Goal: Task Accomplishment & Management: Manage account settings

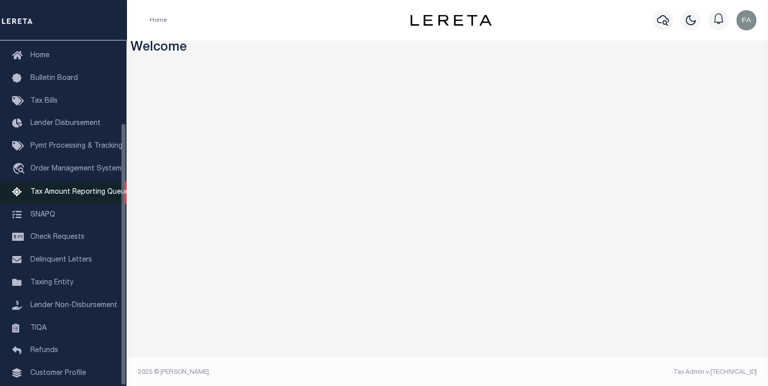
scroll to position [108, 0]
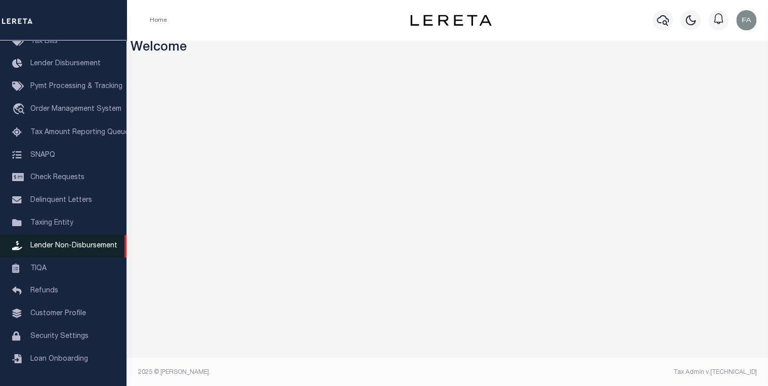
click at [64, 248] on link "Lender Non-Disbursement" at bounding box center [63, 246] width 127 height 23
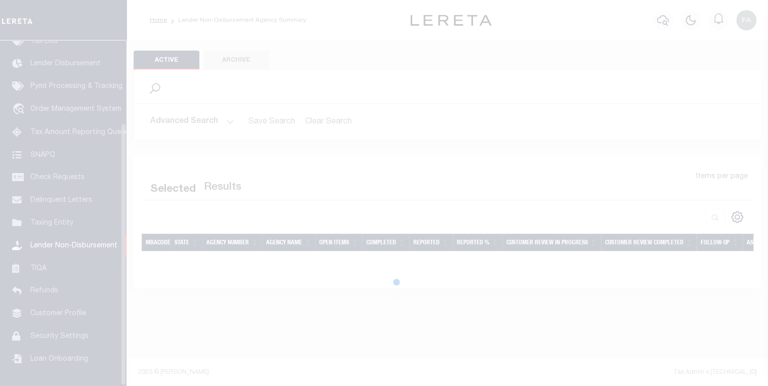
scroll to position [108, 0]
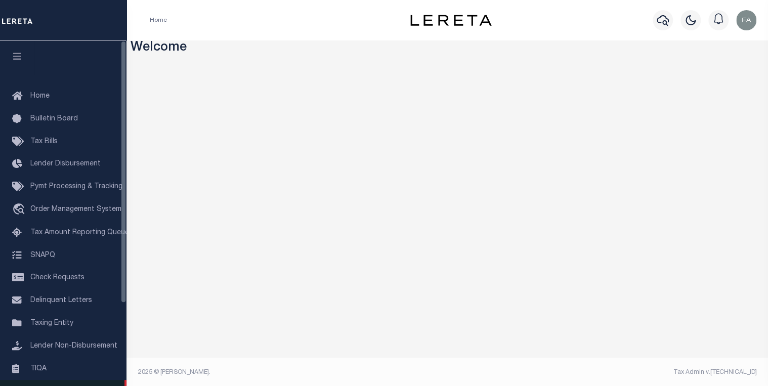
scroll to position [108, 0]
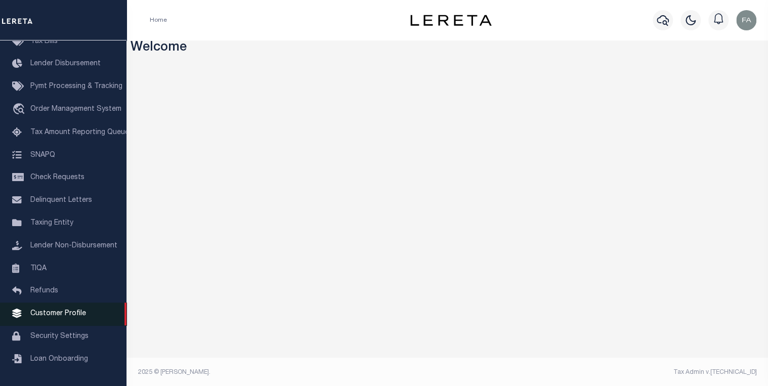
click at [70, 311] on span "Customer Profile" at bounding box center [58, 313] width 56 height 7
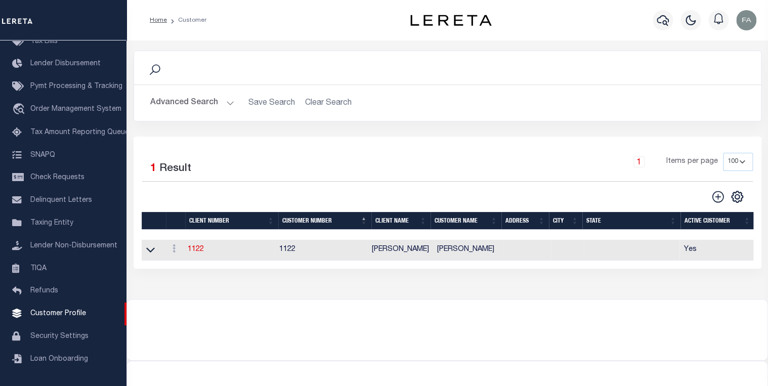
scroll to position [0, 1]
click at [154, 250] on icon at bounding box center [150, 249] width 9 height 11
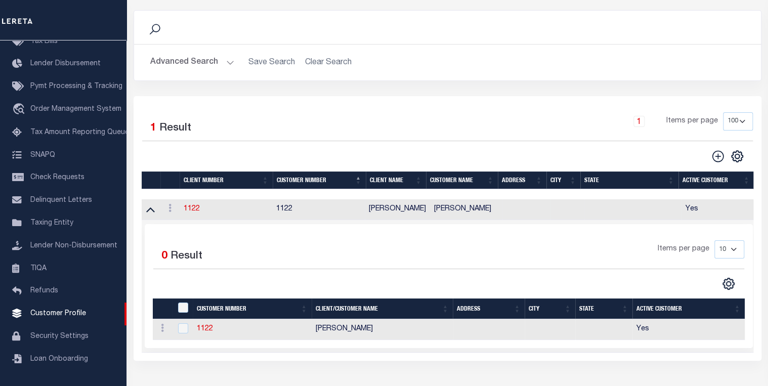
scroll to position [0, 0]
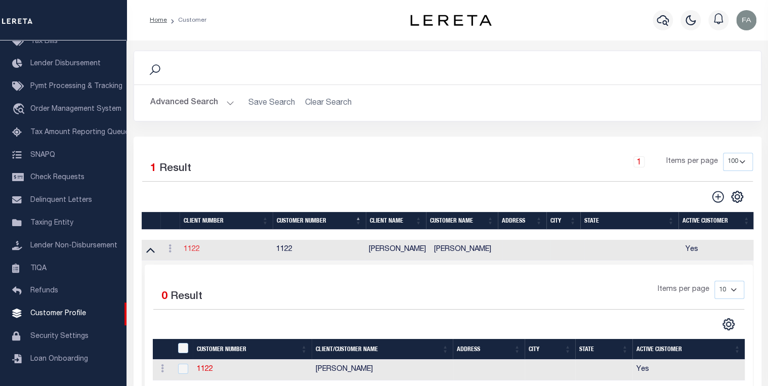
click at [193, 247] on link "1122" at bounding box center [191, 249] width 16 height 7
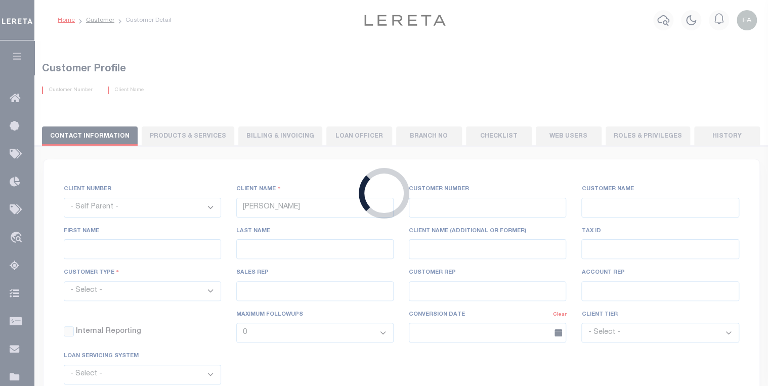
select select
type input "[PERSON_NAME]"
type input "1122"
type input "[PERSON_NAME]"
type input "[PERSON_NAME] QA"
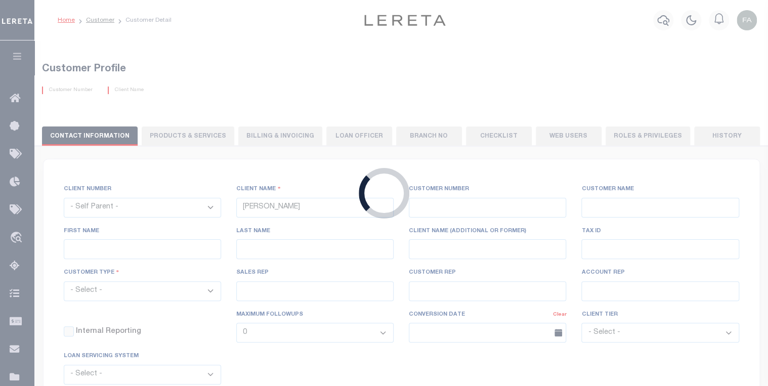
select select "Residential"
type input "[PERSON_NAME]"
type input "[PERSON_NAME] [PERSON_NAME] [PERSON_NAME]"
type input "[DATE]"
select select "Tier 3"
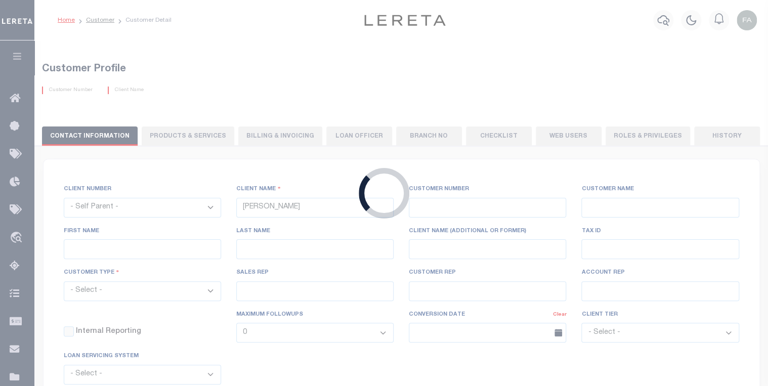
select select "FIC"
checkbox input "true"
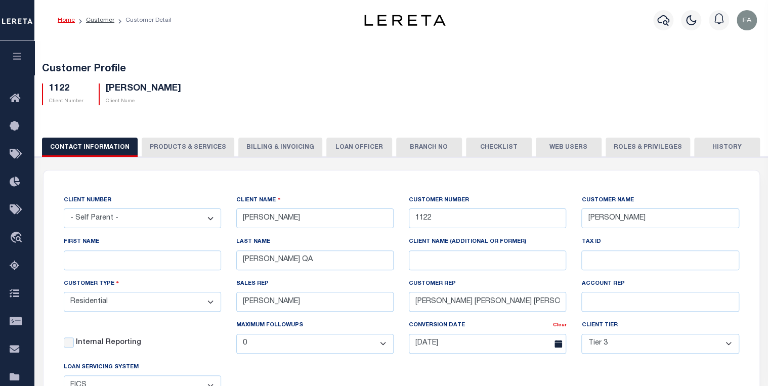
click at [191, 145] on button "PRODUCTS & SERVICES" at bounding box center [188, 147] width 93 height 19
select select "STX"
radio input "true"
checkbox input "true"
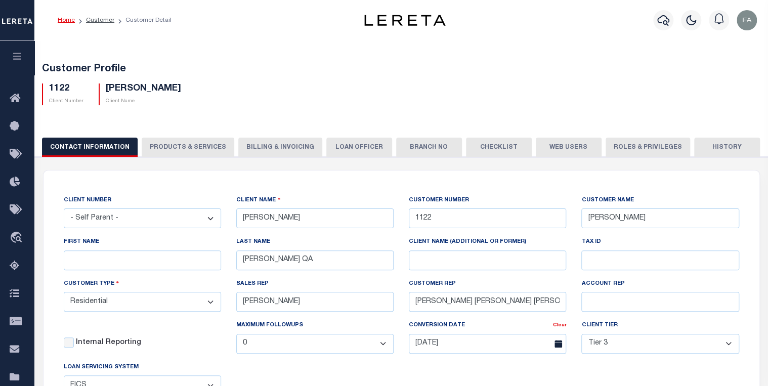
checkbox input "true"
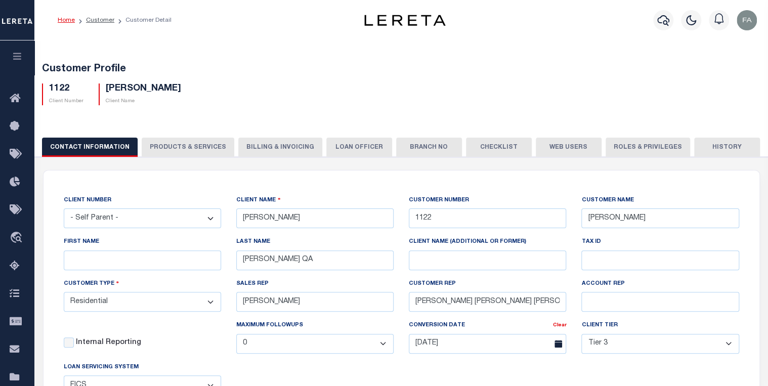
checkbox input "true"
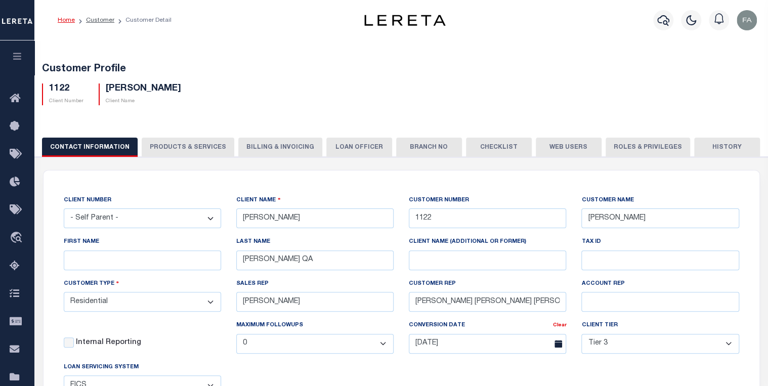
checkbox input "true"
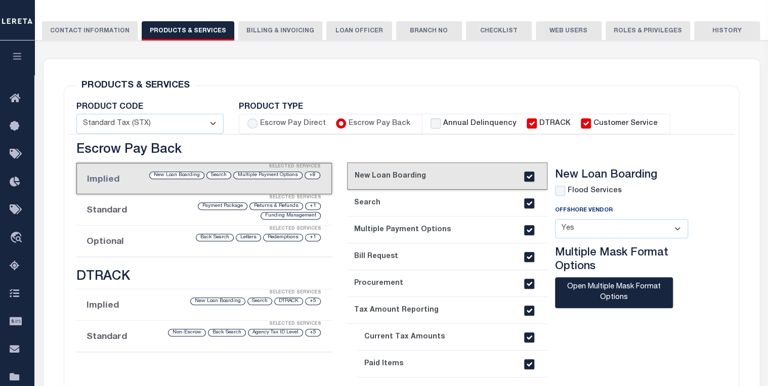
scroll to position [162, 0]
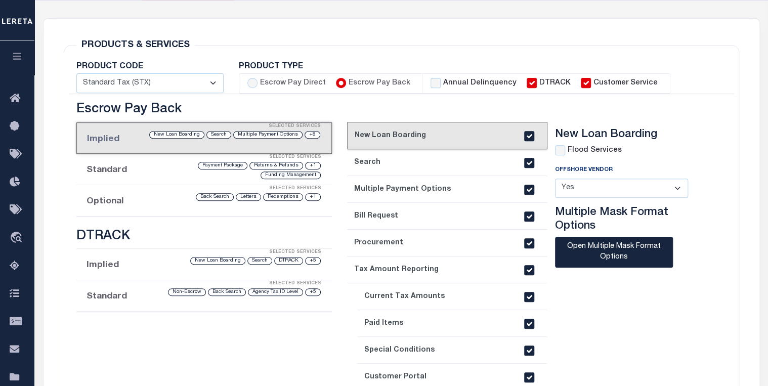
click at [273, 172] on div "Funding Management" at bounding box center [291, 176] width 60 height 8
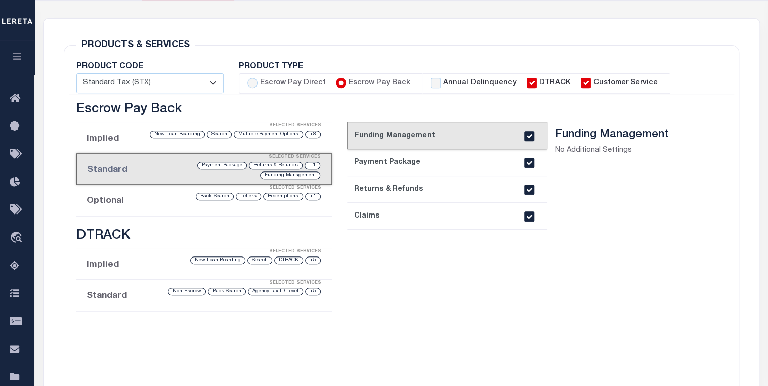
click at [265, 192] on div "Selected Services" at bounding box center [215, 188] width 256 height 20
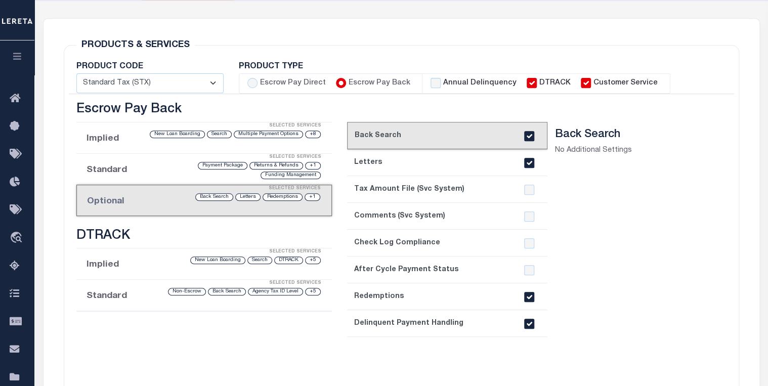
click at [581, 83] on input "Customer Service" at bounding box center [586, 83] width 10 height 10
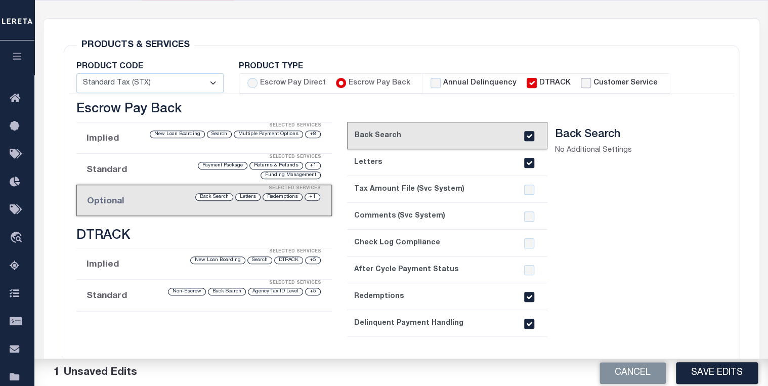
click at [581, 83] on input "Customer Service" at bounding box center [586, 83] width 10 height 10
checkbox input "true"
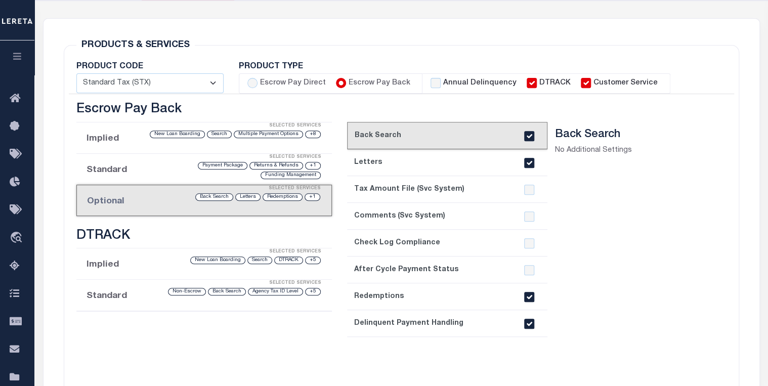
click at [539, 83] on label "DTRACK" at bounding box center [554, 83] width 31 height 11
click at [532, 83] on input "DTRACK" at bounding box center [532, 83] width 10 height 10
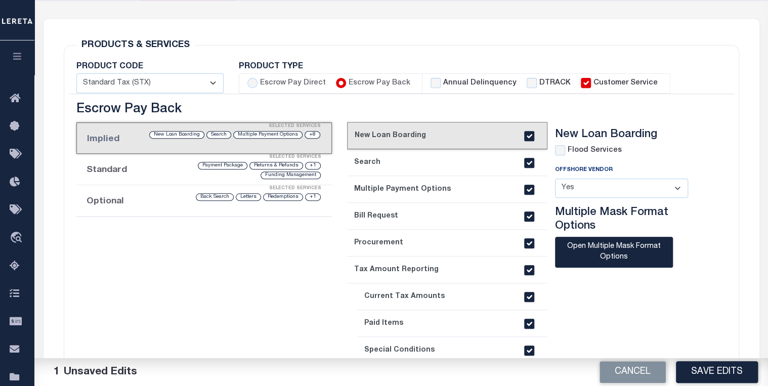
click at [213, 202] on li "Optional Selected Services +1 Redemptions Letters Back Search" at bounding box center [204, 200] width 256 height 31
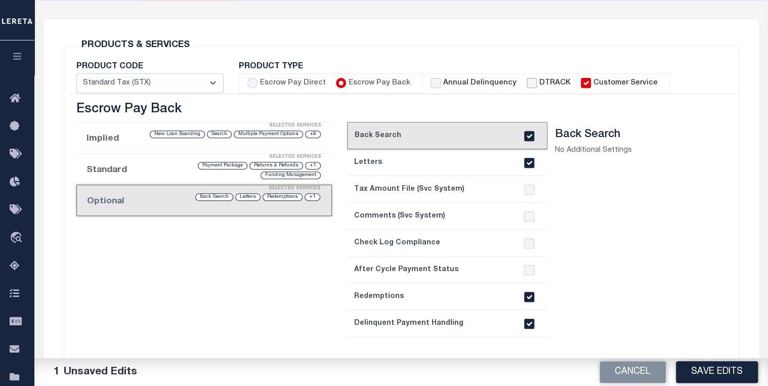
click at [527, 82] on input "DTRACK" at bounding box center [532, 83] width 10 height 10
checkbox input "true"
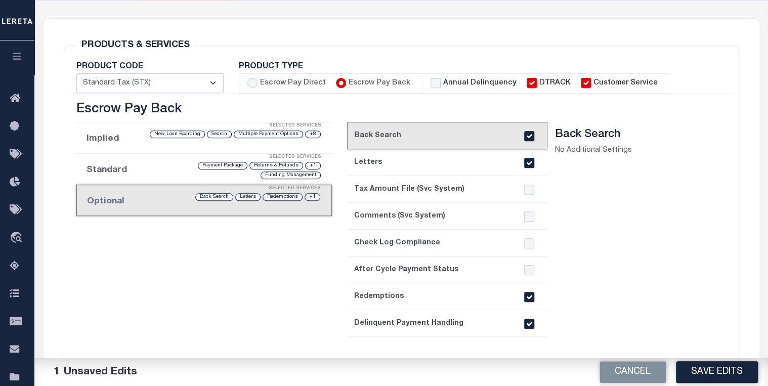
checkbox input "true"
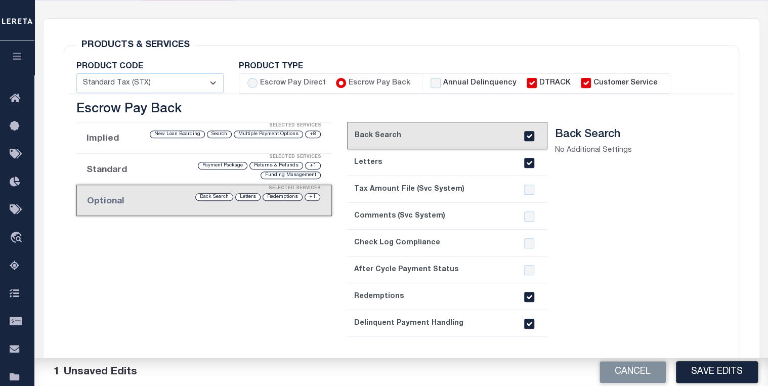
checkbox input "false"
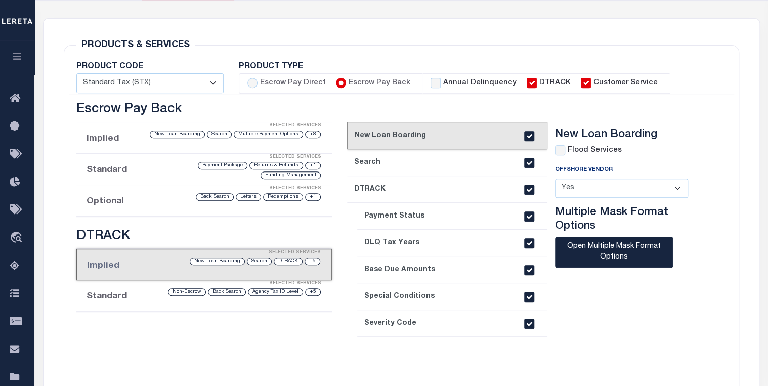
click at [338, 82] on input "Escrow Pay Back" at bounding box center [341, 83] width 10 height 10
checkbox input "true"
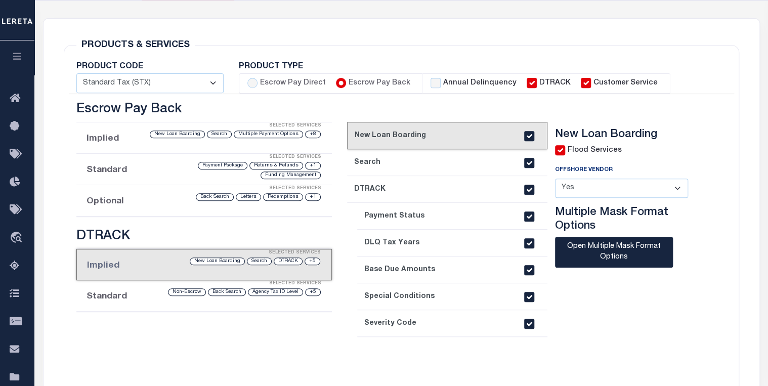
checkbox input "true"
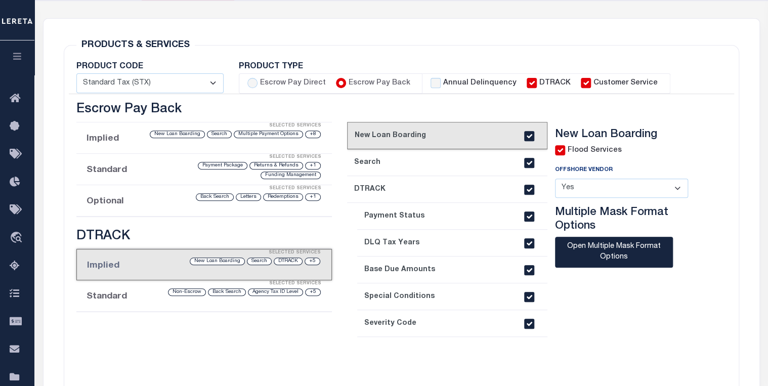
checkbox input "true"
checkbox input "false"
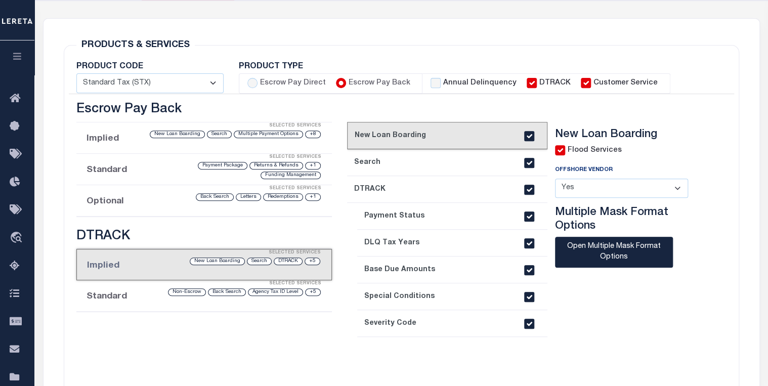
checkbox input "false"
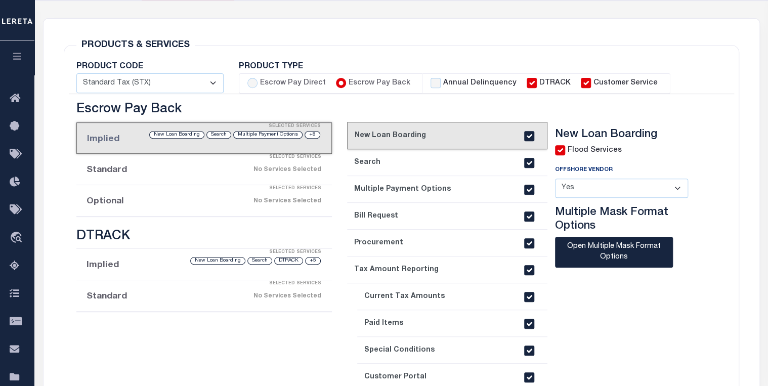
click at [236, 200] on div "No Services Selected" at bounding box center [233, 201] width 176 height 18
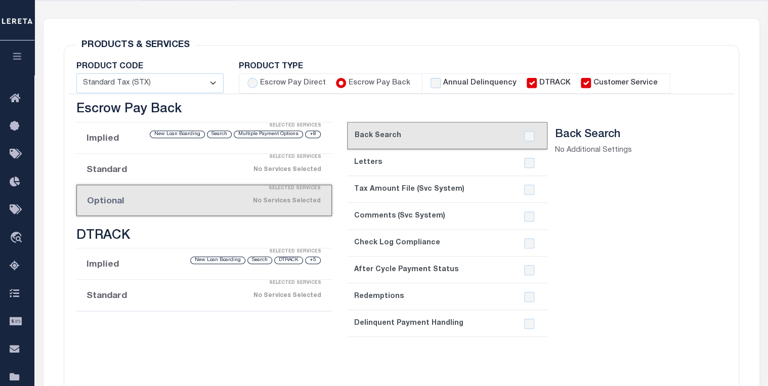
click at [279, 86] on label "Escrow Pay Direct" at bounding box center [293, 83] width 66 height 11
click at [258, 86] on input "Escrow Pay Direct" at bounding box center [252, 83] width 10 height 10
radio input "true"
checkbox input "true"
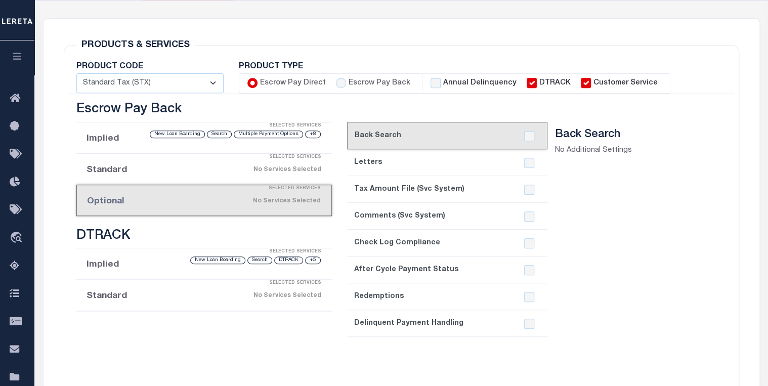
checkbox input "true"
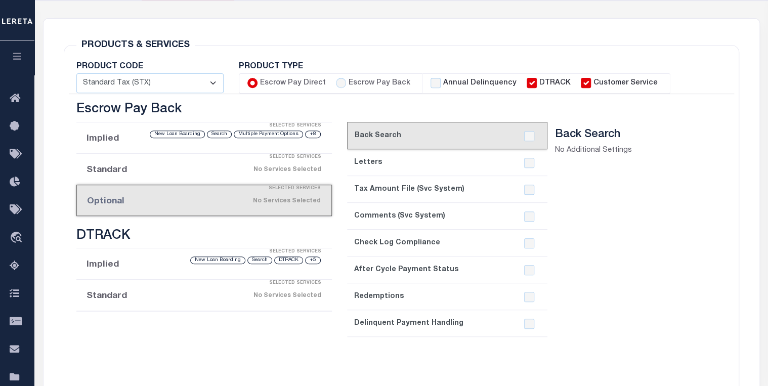
checkbox input "true"
checkbox input "false"
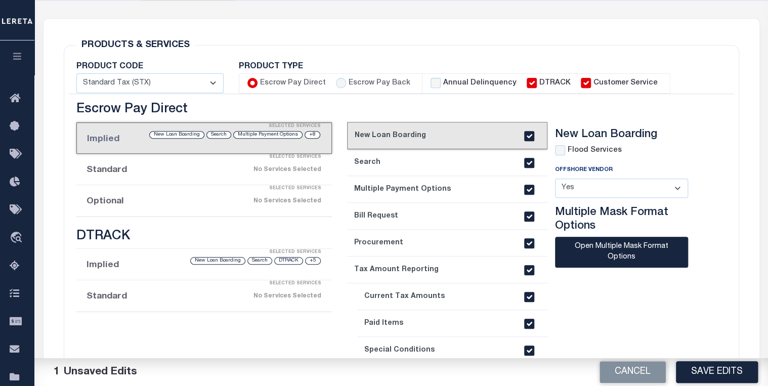
click at [247, 202] on div "No Services Selected" at bounding box center [233, 201] width 176 height 18
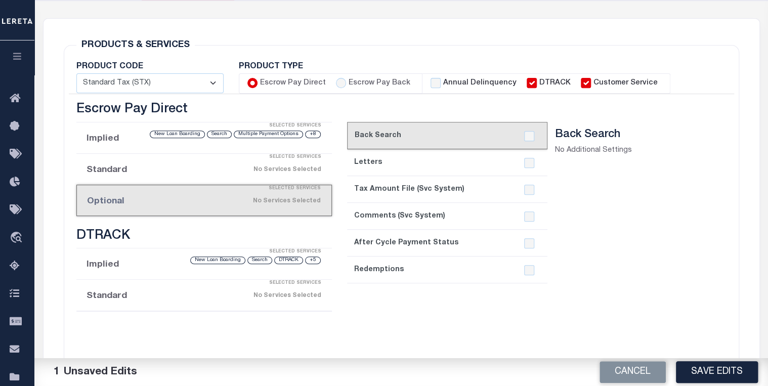
click at [353, 79] on label "Escrow Pay Back" at bounding box center [379, 83] width 62 height 11
click at [346, 79] on input "Escrow Pay Back" at bounding box center [341, 83] width 10 height 10
radio input "true"
checkbox input "true"
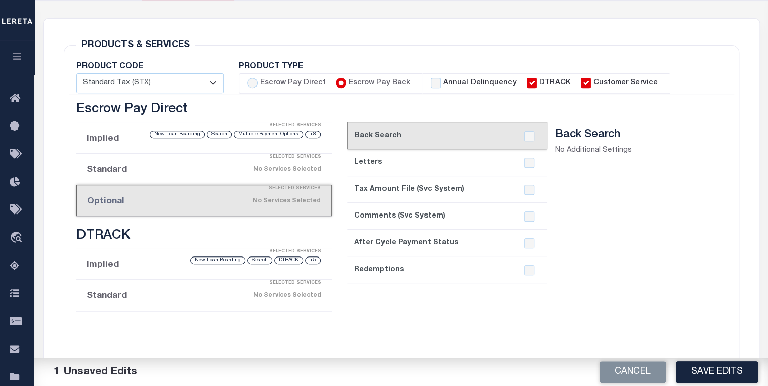
checkbox input "true"
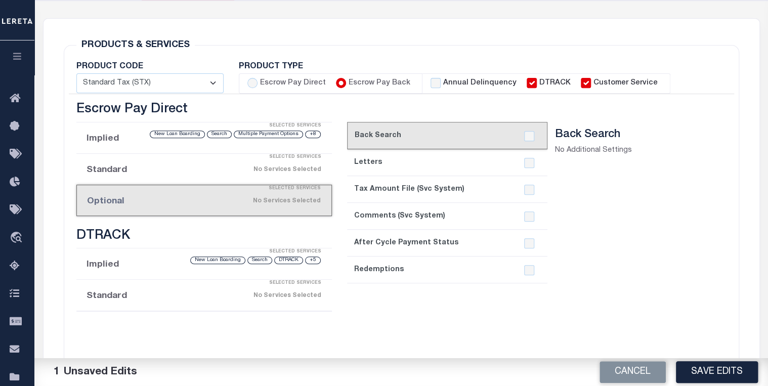
checkbox input "true"
checkbox input "false"
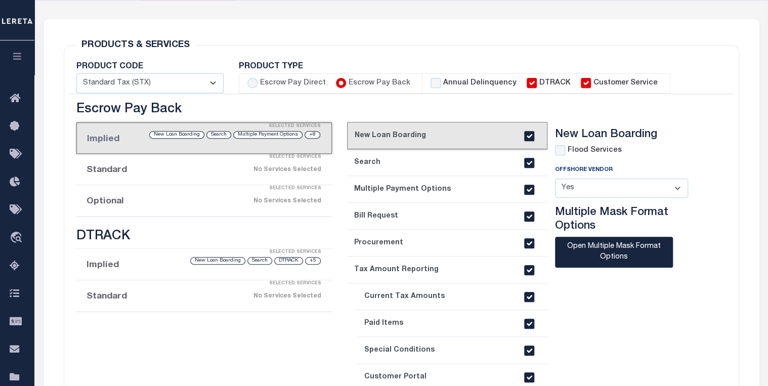
click at [278, 194] on div "Selected Services" at bounding box center [215, 189] width 256 height 20
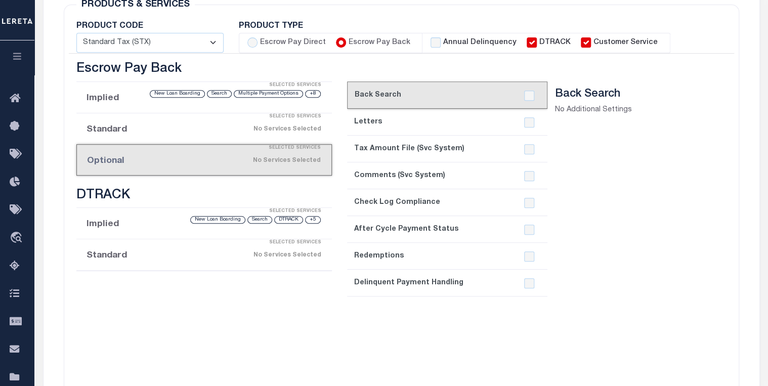
scroll to position [121, 0]
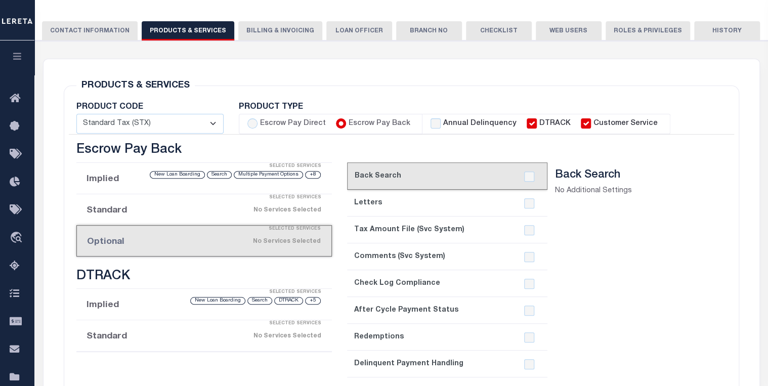
click at [311, 121] on label "Escrow Pay Direct" at bounding box center [293, 123] width 66 height 11
click at [258, 121] on input "Escrow Pay Direct" at bounding box center [252, 123] width 10 height 10
radio input "true"
checkbox input "true"
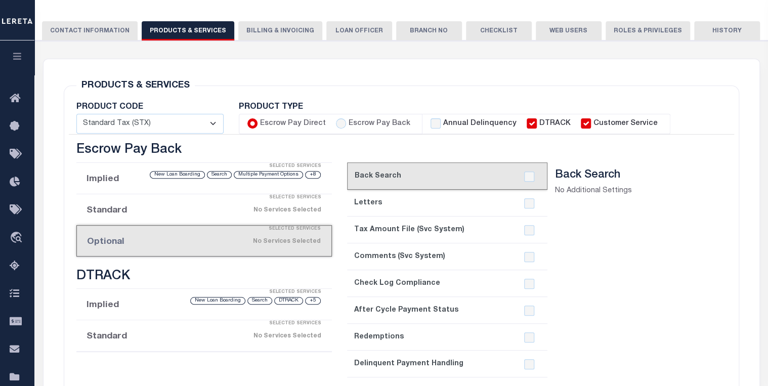
checkbox input "true"
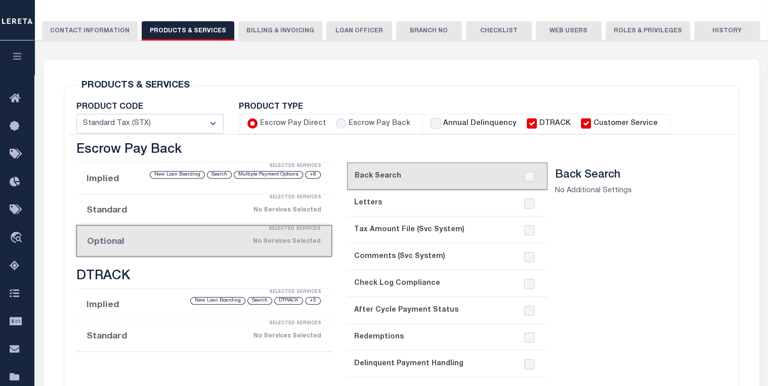
checkbox input "true"
checkbox input "false"
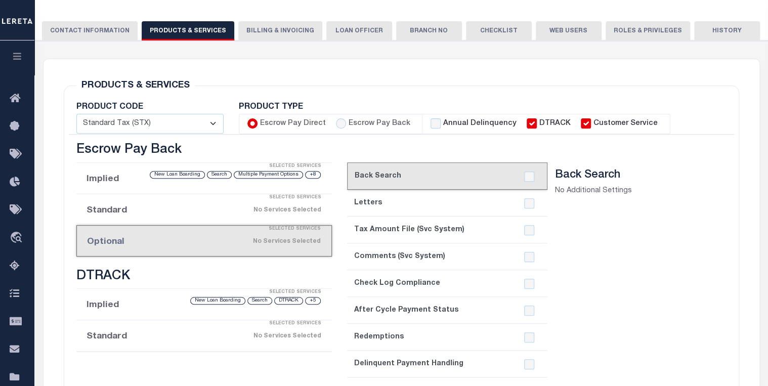
checkbox input "false"
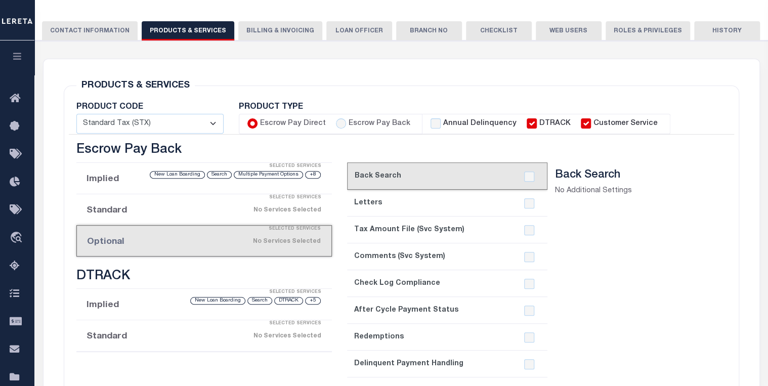
checkbox input "false"
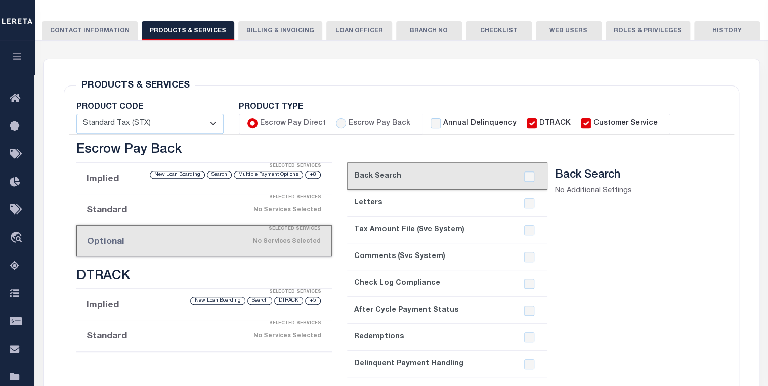
checkbox input "false"
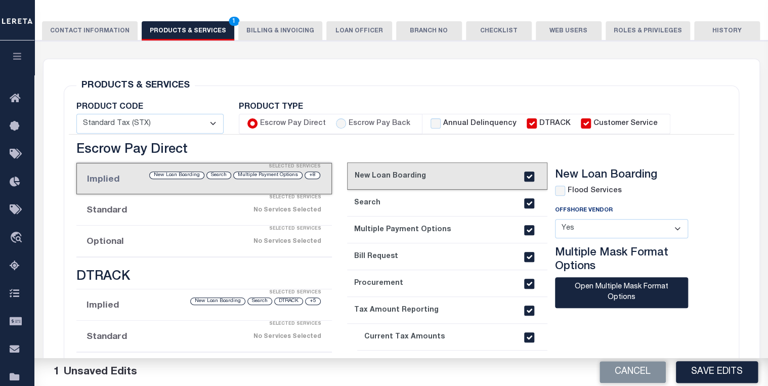
click at [364, 126] on label "Escrow Pay Back" at bounding box center [379, 123] width 62 height 11
click at [346, 126] on input "Escrow Pay Back" at bounding box center [341, 123] width 10 height 10
radio input "true"
checkbox input "true"
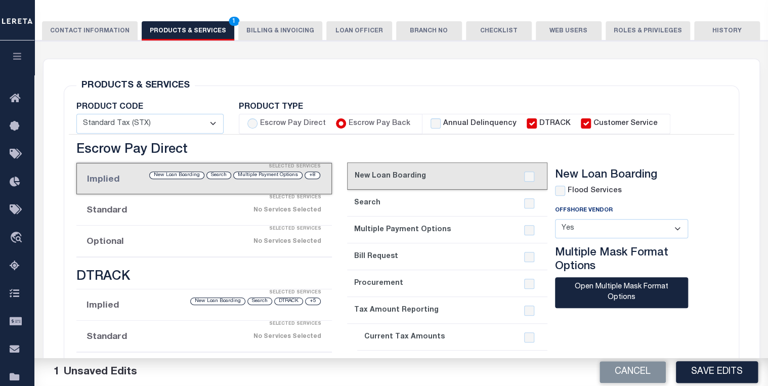
checkbox input "true"
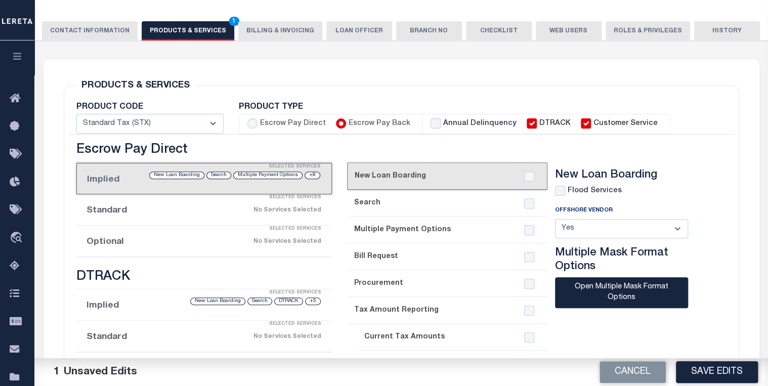
checkbox input "true"
checkbox input "false"
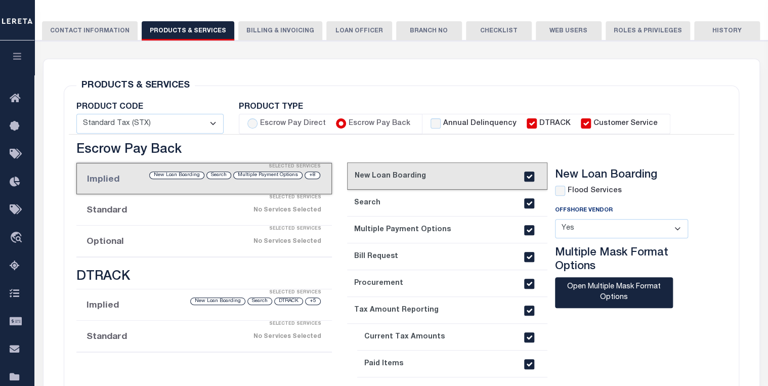
scroll to position [162, 0]
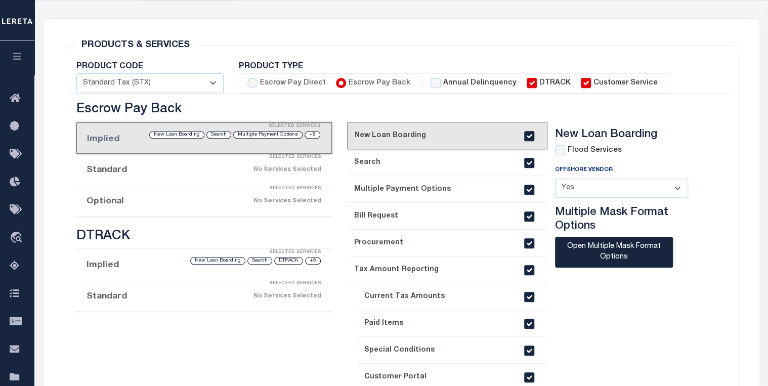
click at [182, 192] on div "Selected Services" at bounding box center [215, 189] width 256 height 20
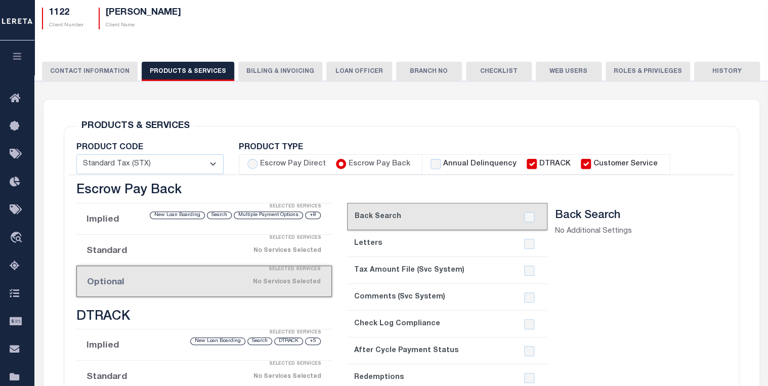
scroll to position [121, 0]
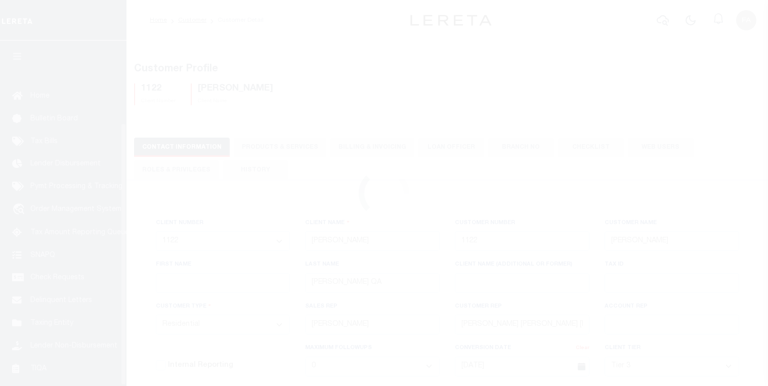
select select "Residential"
select select "Tier 3"
select select "FIC"
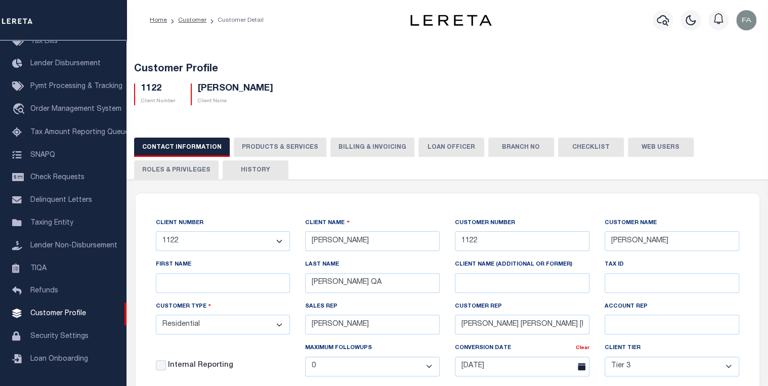
click at [287, 142] on button "PRODUCTS & SERVICES" at bounding box center [280, 147] width 93 height 19
select select "STX"
radio input "true"
checkbox input "true"
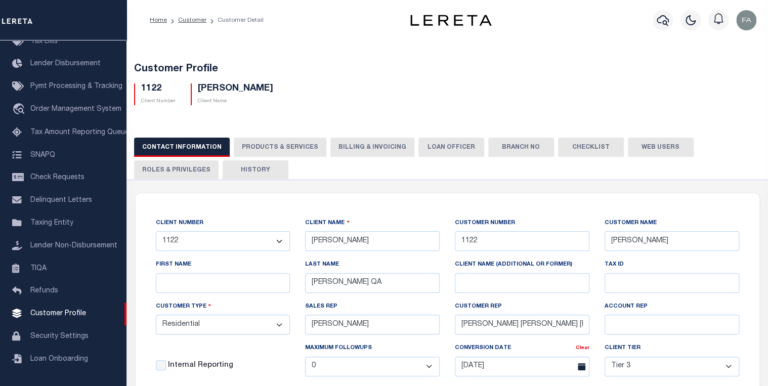
checkbox input "true"
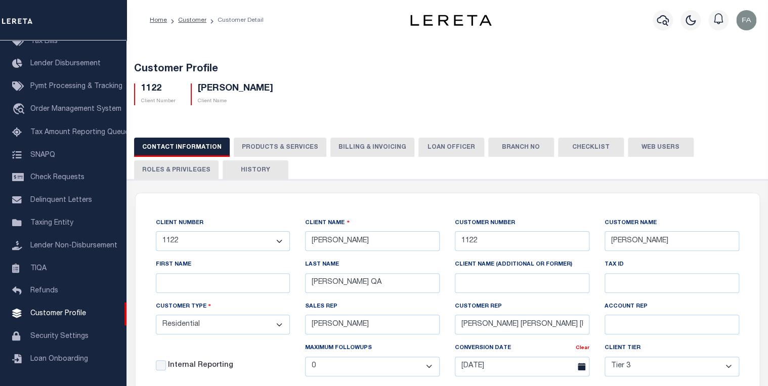
checkbox input "true"
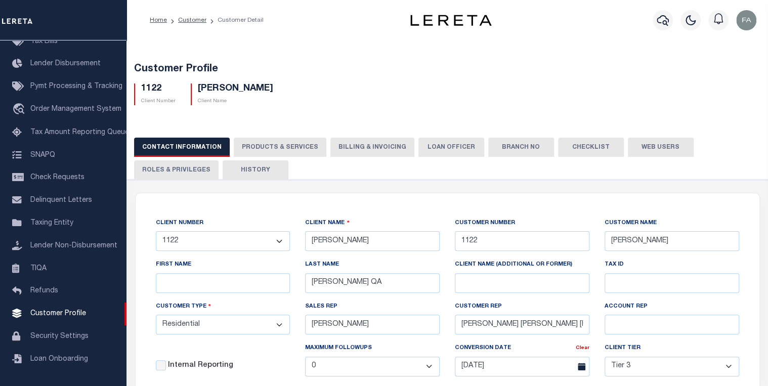
checkbox input "true"
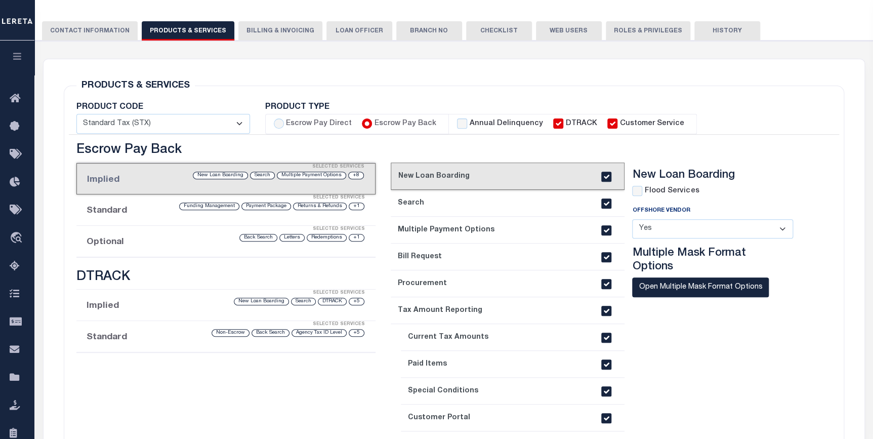
scroll to position [167, 0]
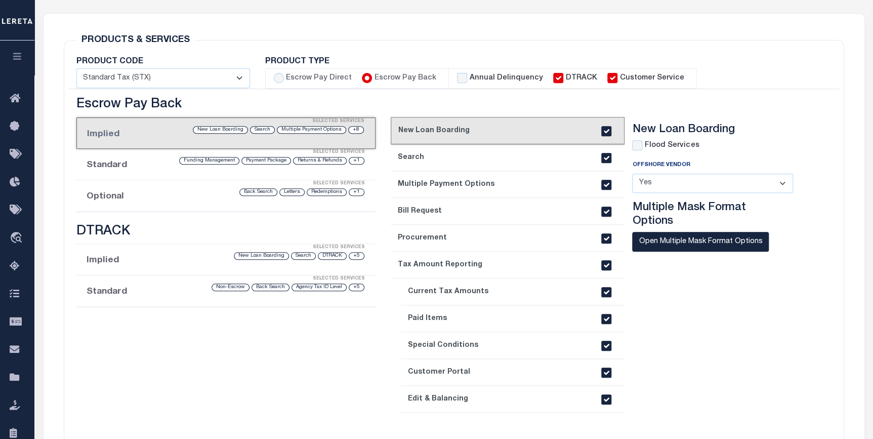
click at [327, 191] on div "Selected Services" at bounding box center [237, 184] width 300 height 20
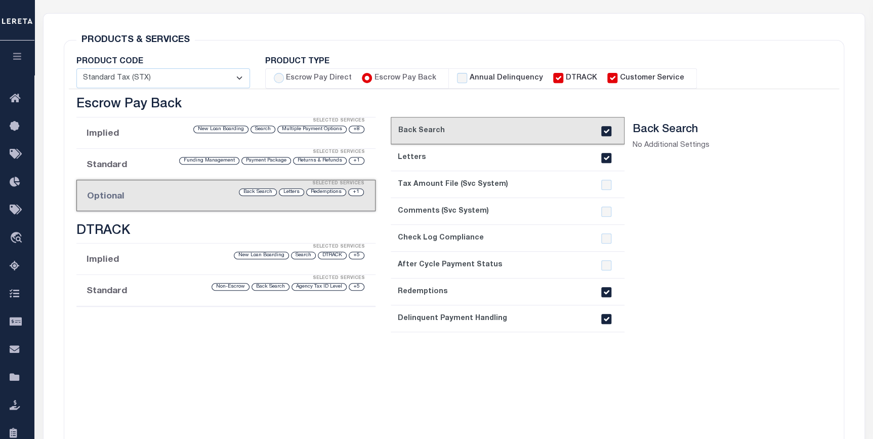
click at [314, 80] on label "Escrow Pay Direct" at bounding box center [319, 78] width 66 height 11
click at [284, 80] on input "Escrow Pay Direct" at bounding box center [279, 78] width 10 height 10
radio input "true"
checkbox input "true"
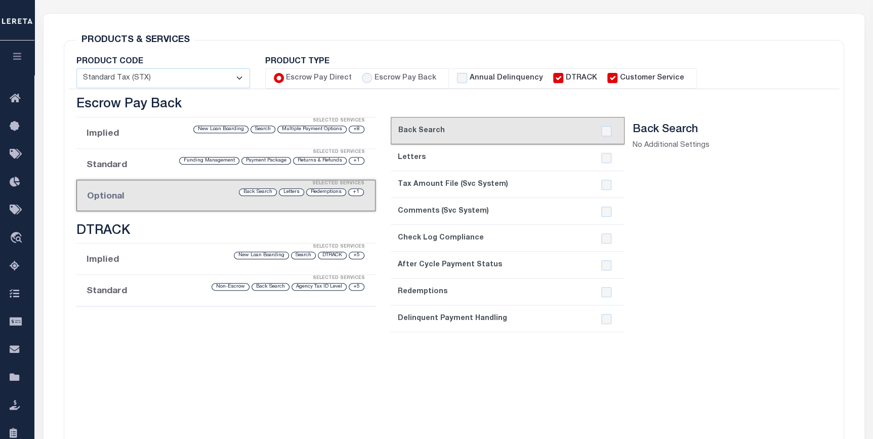
checkbox input "true"
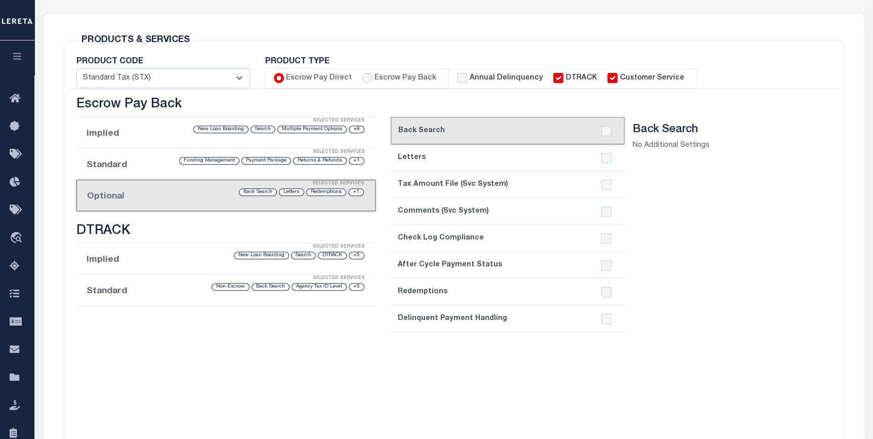
checkbox input "true"
checkbox input "false"
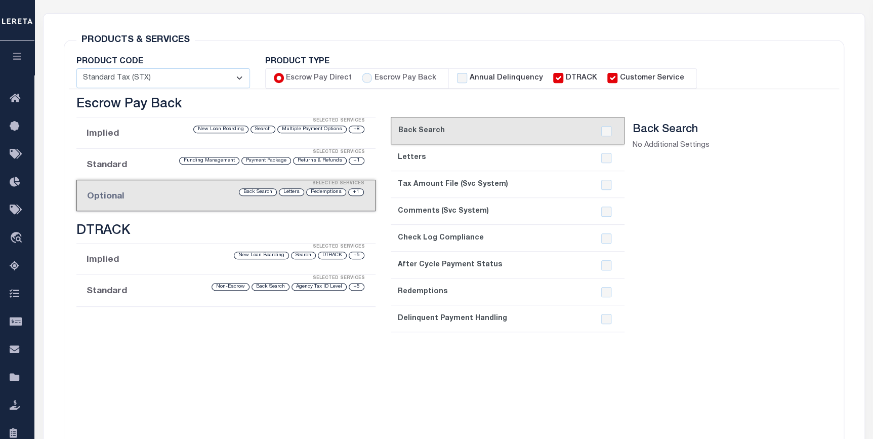
checkbox input "false"
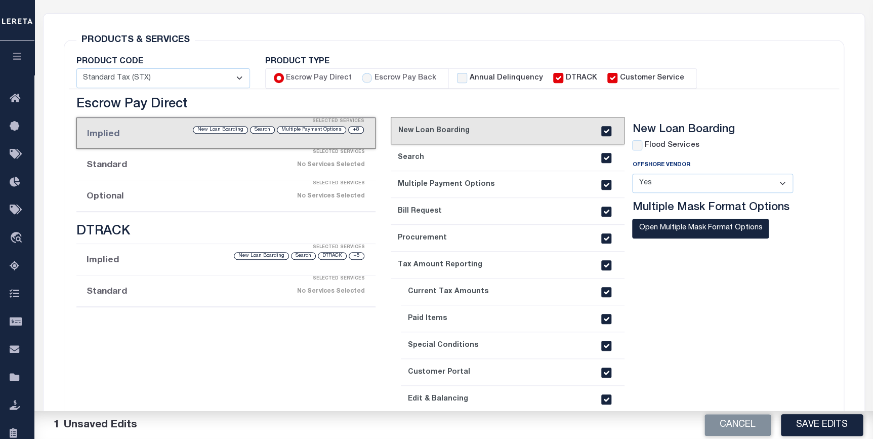
click at [404, 83] on label "Escrow Pay Back" at bounding box center [405, 78] width 62 height 11
click at [372, 83] on input "Escrow Pay Back" at bounding box center [367, 78] width 10 height 10
radio input "true"
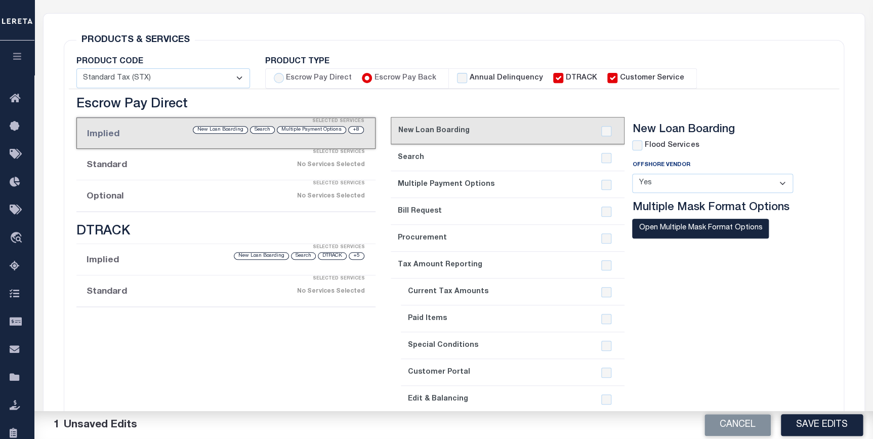
checkbox input "true"
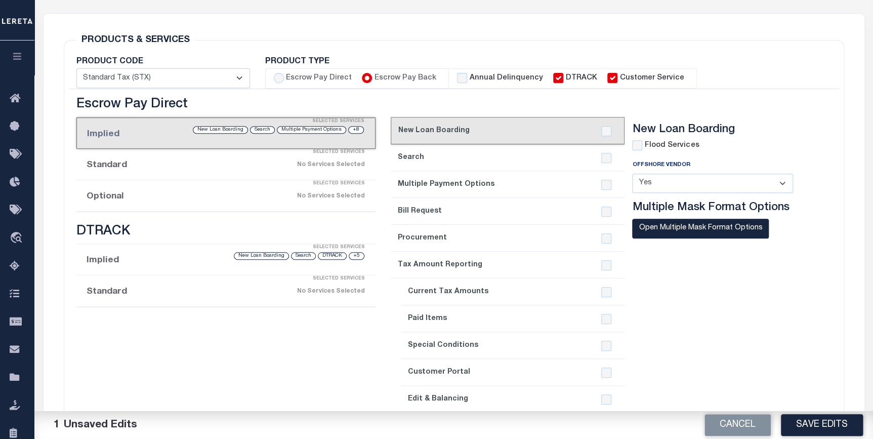
checkbox input "true"
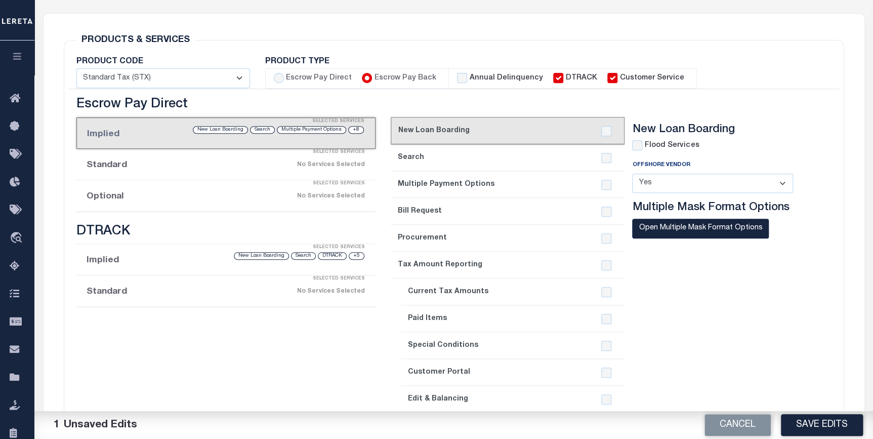
checkbox input "true"
checkbox input "false"
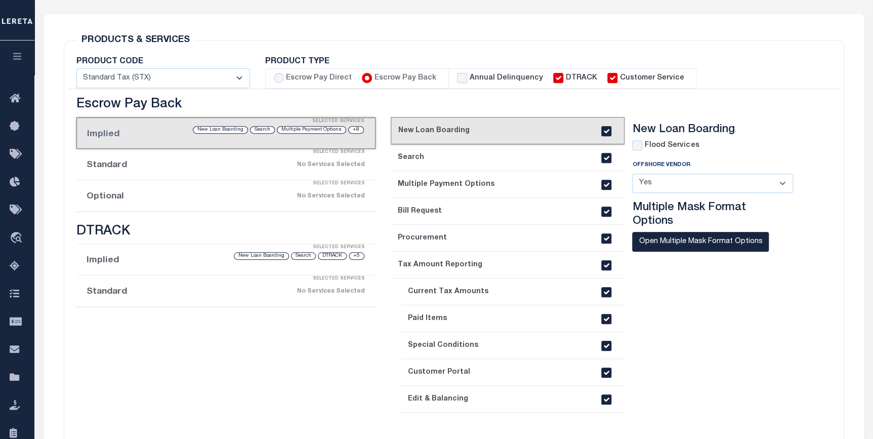
click at [291, 190] on div "Selected Services" at bounding box center [237, 184] width 300 height 20
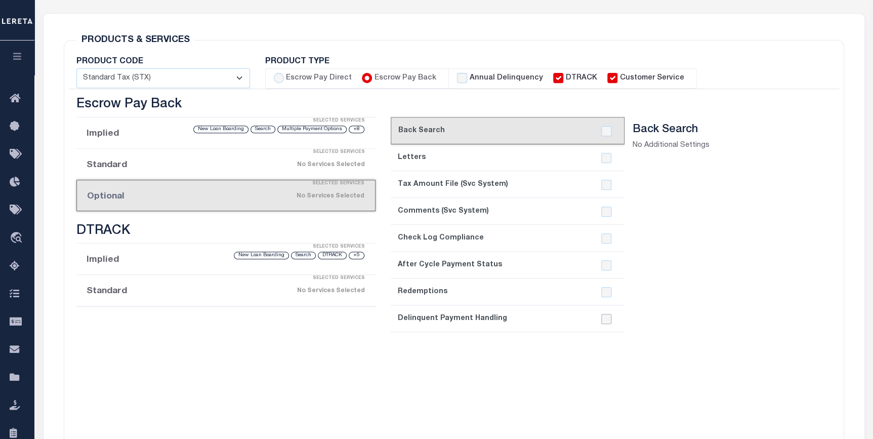
click at [605, 322] on input "checkbox" at bounding box center [606, 319] width 10 height 10
click at [606, 323] on input "checkbox" at bounding box center [606, 319] width 10 height 10
checkbox input "false"
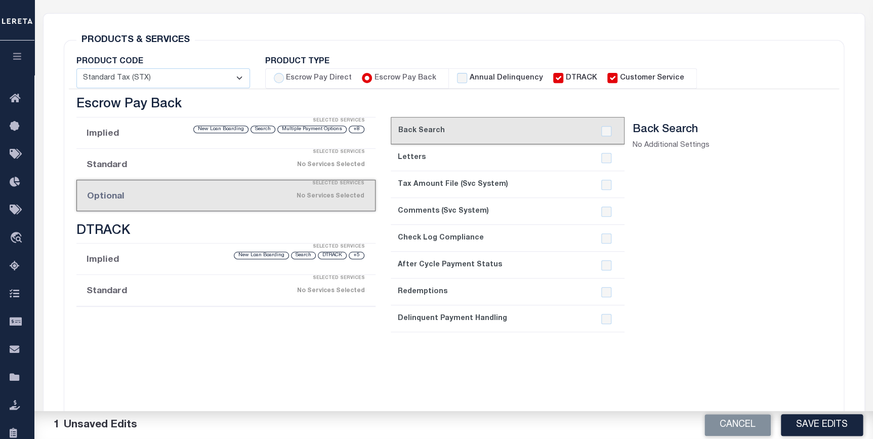
click at [302, 78] on label "Escrow Pay Direct" at bounding box center [319, 78] width 66 height 11
click at [284, 78] on input "Escrow Pay Direct" at bounding box center [279, 78] width 10 height 10
radio input "true"
checkbox input "true"
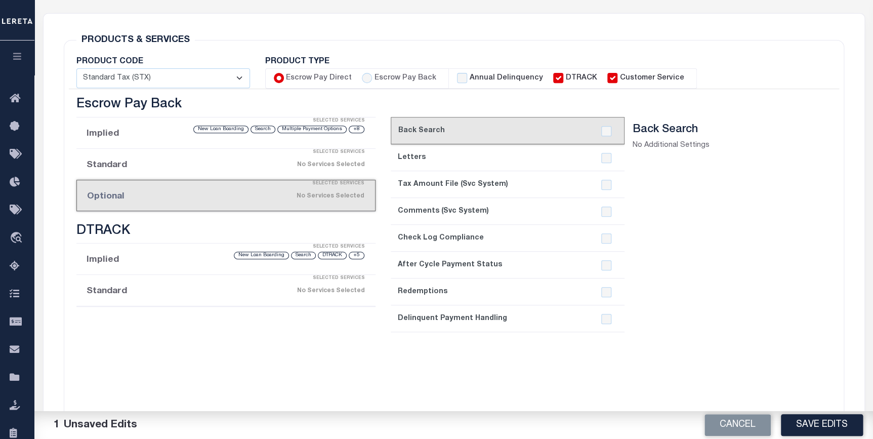
checkbox input "true"
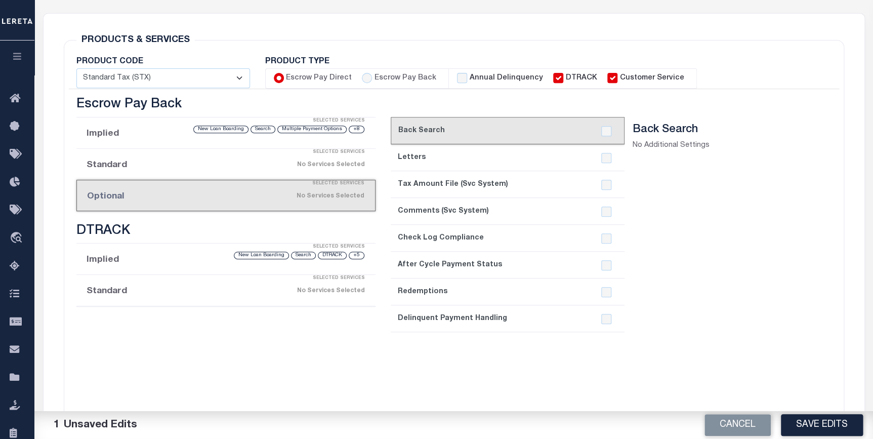
checkbox input "true"
checkbox input "false"
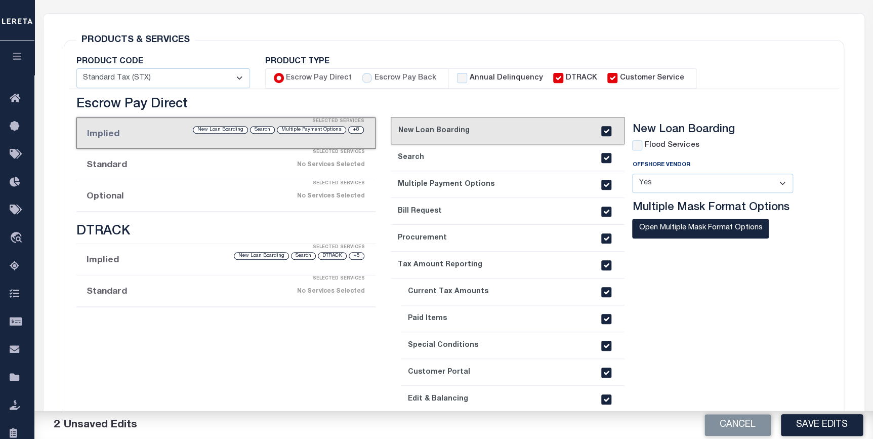
click at [388, 80] on label "Escrow Pay Back" at bounding box center [405, 78] width 62 height 11
click at [372, 80] on input "Escrow Pay Back" at bounding box center [367, 78] width 10 height 10
radio input "true"
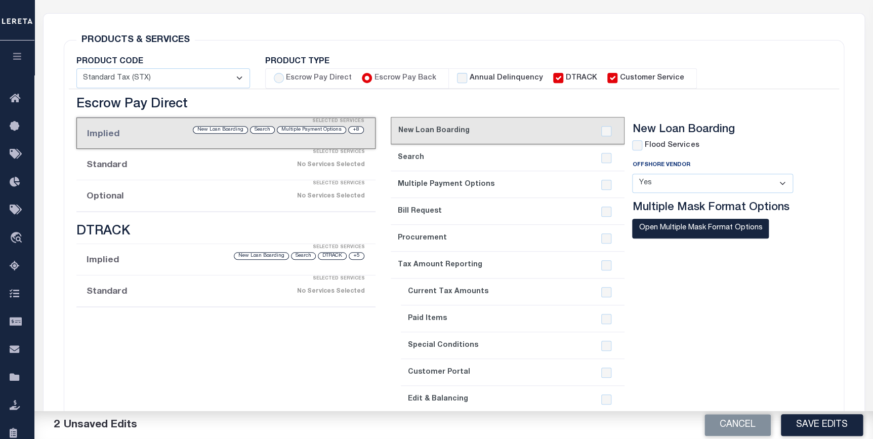
checkbox input "true"
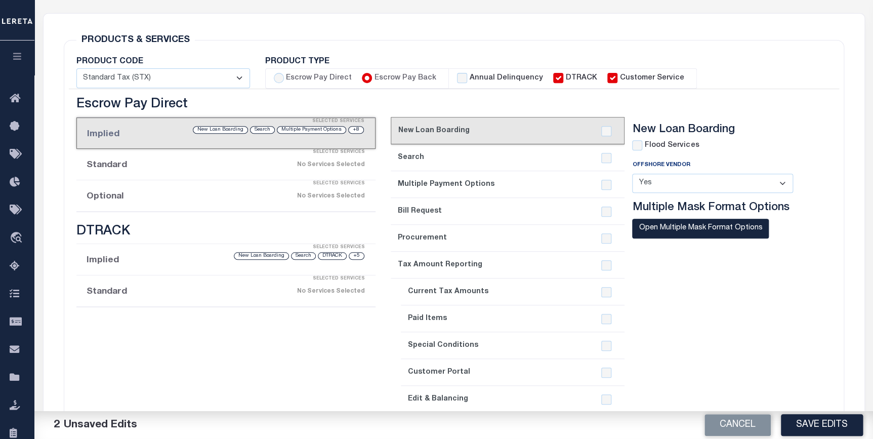
checkbox input "true"
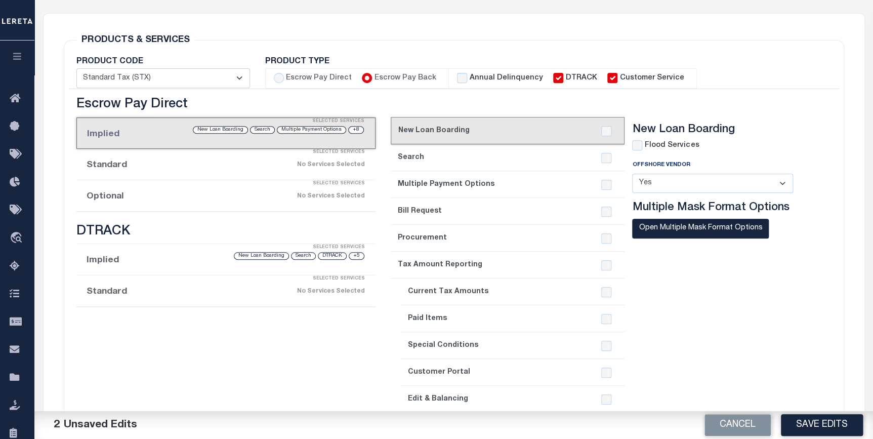
checkbox input "true"
checkbox input "false"
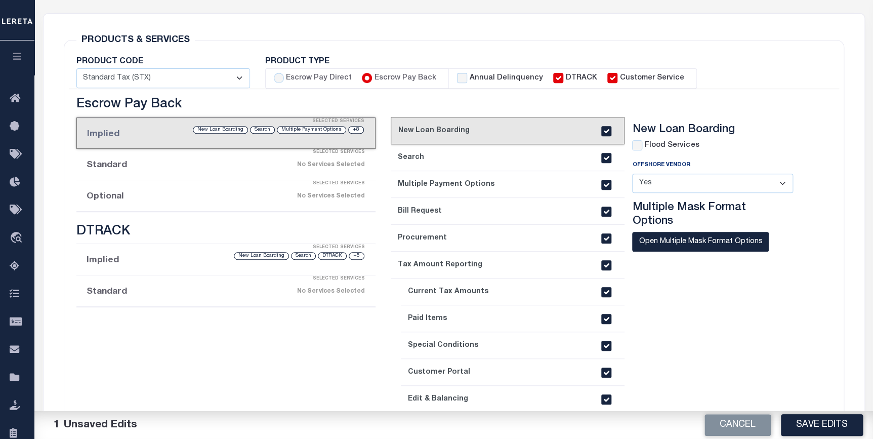
click at [338, 71] on li "Escrow Pay Direct Escrow Pay Back" at bounding box center [357, 78] width 184 height 20
click at [333, 77] on label "Escrow Pay Direct" at bounding box center [319, 78] width 66 height 11
click at [284, 77] on input "Escrow Pay Direct" at bounding box center [279, 78] width 10 height 10
radio input "true"
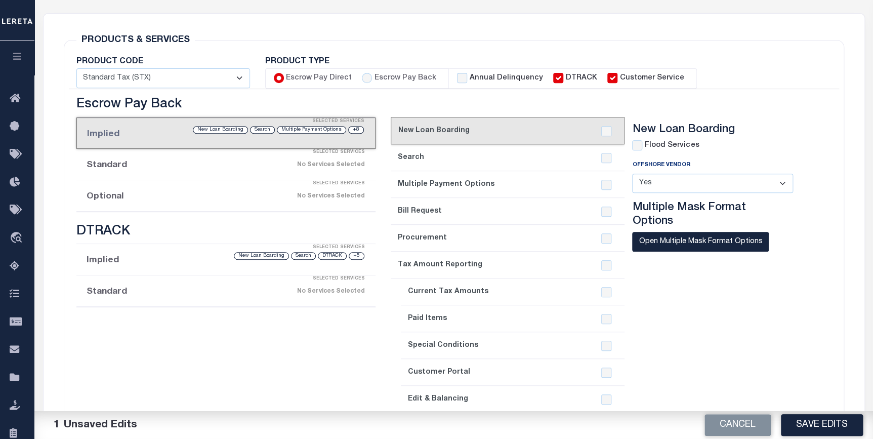
checkbox input "true"
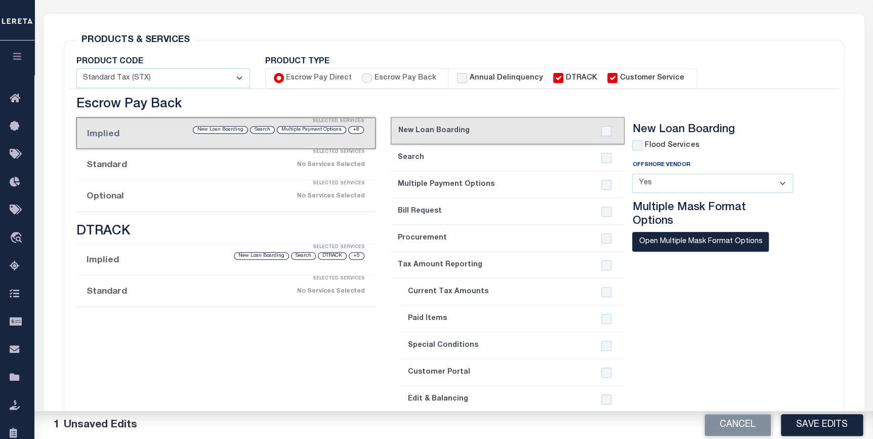
checkbox input "true"
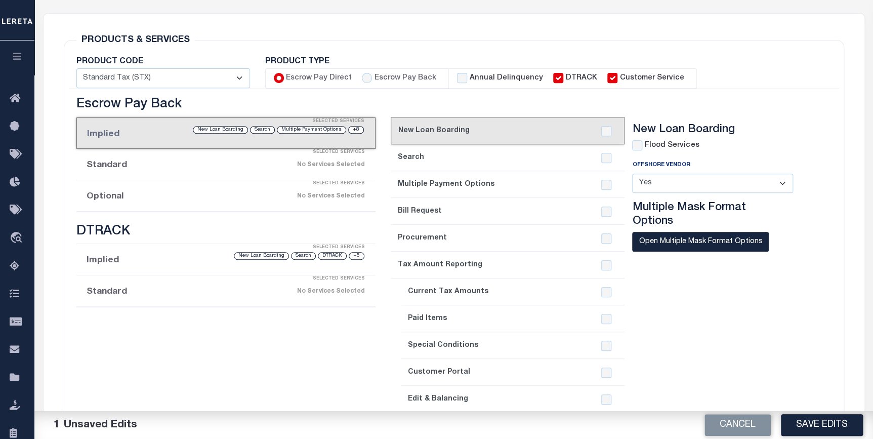
checkbox input "true"
checkbox input "false"
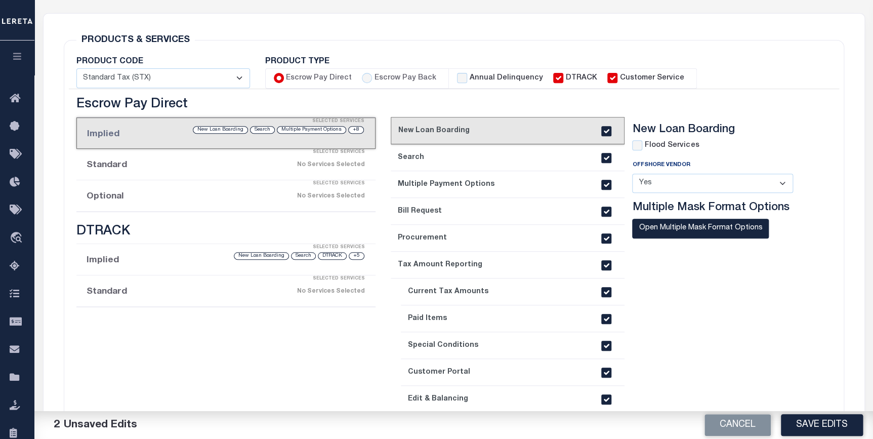
click at [236, 203] on div "No Services Selected" at bounding box center [260, 196] width 209 height 18
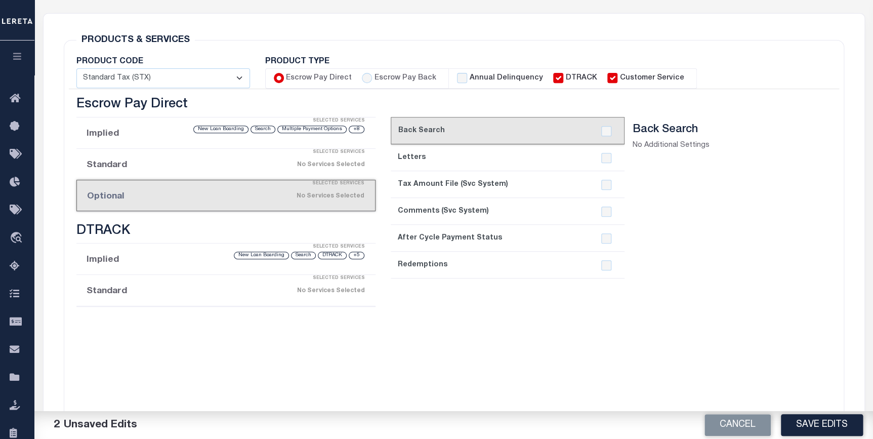
click at [379, 77] on label "Escrow Pay Back" at bounding box center [405, 78] width 62 height 11
click at [372, 77] on input "Escrow Pay Back" at bounding box center [367, 78] width 10 height 10
radio input "true"
checkbox input "true"
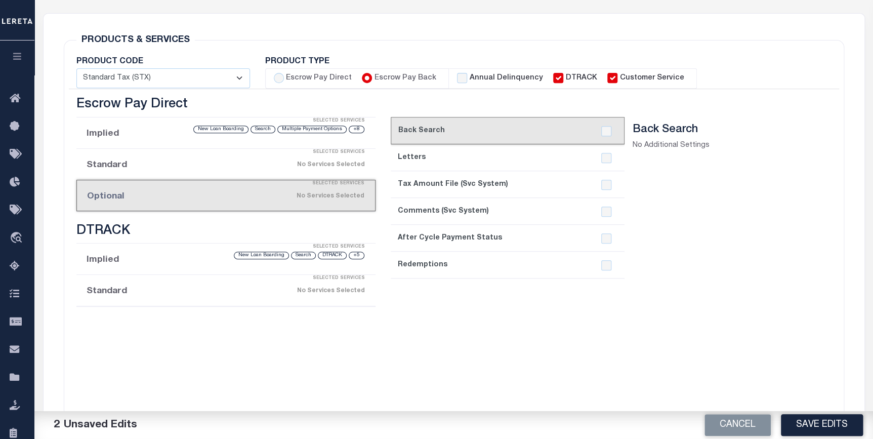
checkbox input "true"
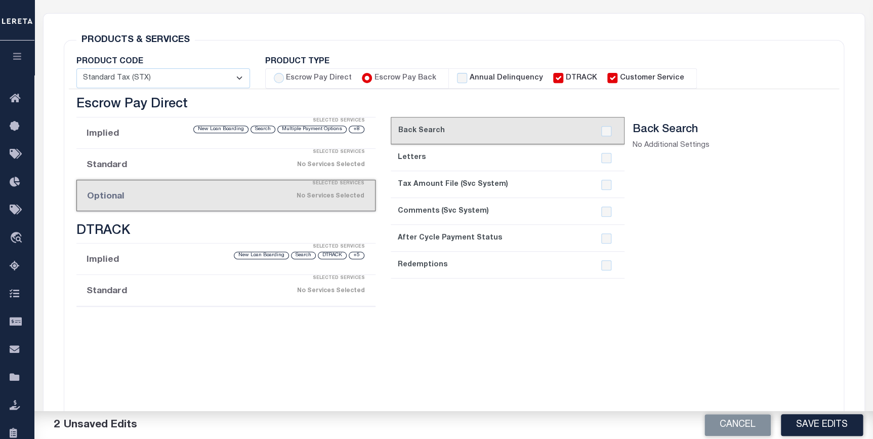
checkbox input "true"
checkbox input "false"
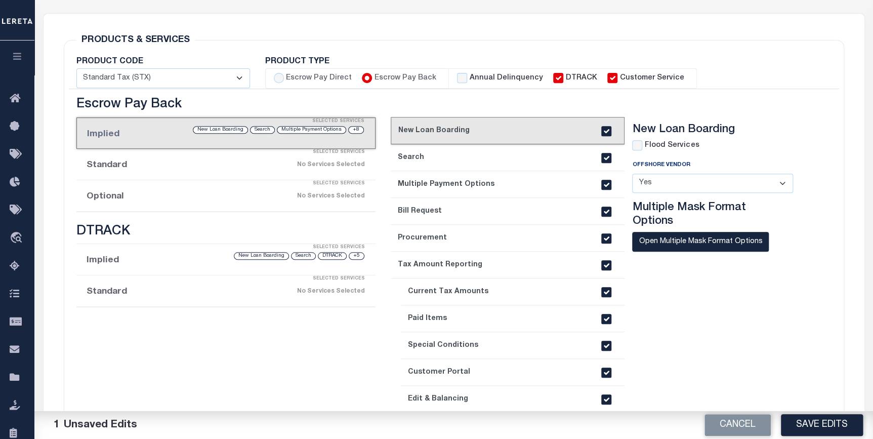
click at [342, 191] on div "Selected Services" at bounding box center [237, 184] width 300 height 20
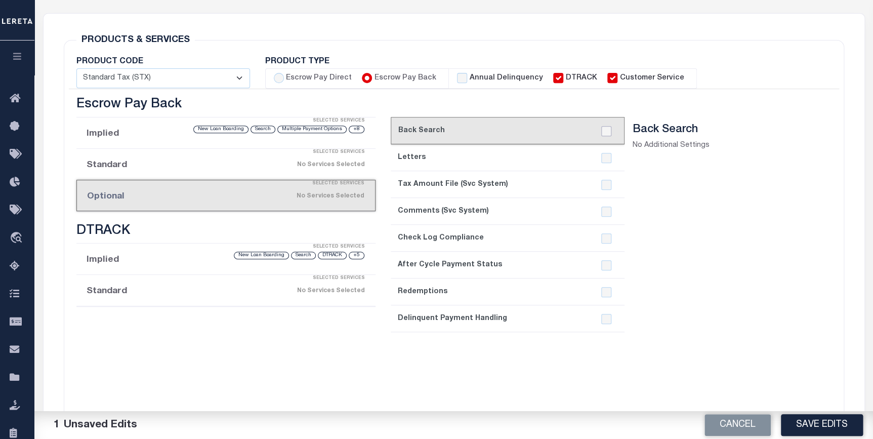
click at [606, 132] on input "checkbox" at bounding box center [606, 131] width 10 height 10
checkbox input "true"
click at [607, 156] on input "checkbox" at bounding box center [606, 158] width 10 height 10
checkbox input "true"
click at [605, 323] on input "checkbox" at bounding box center [606, 319] width 10 height 10
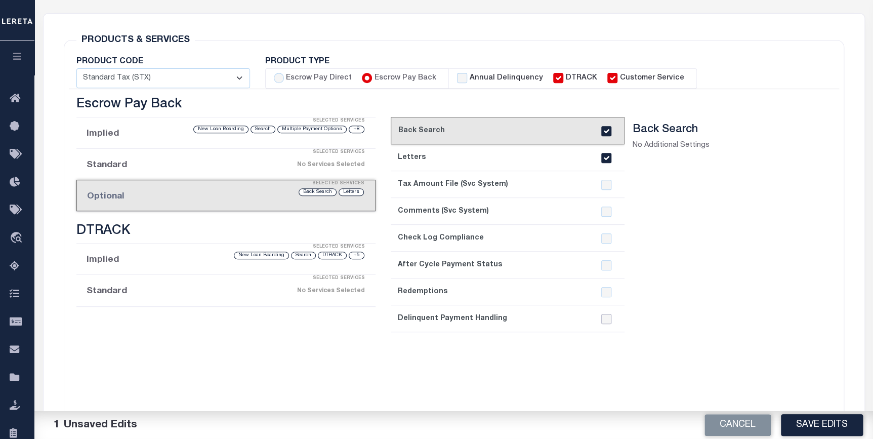
checkbox input "true"
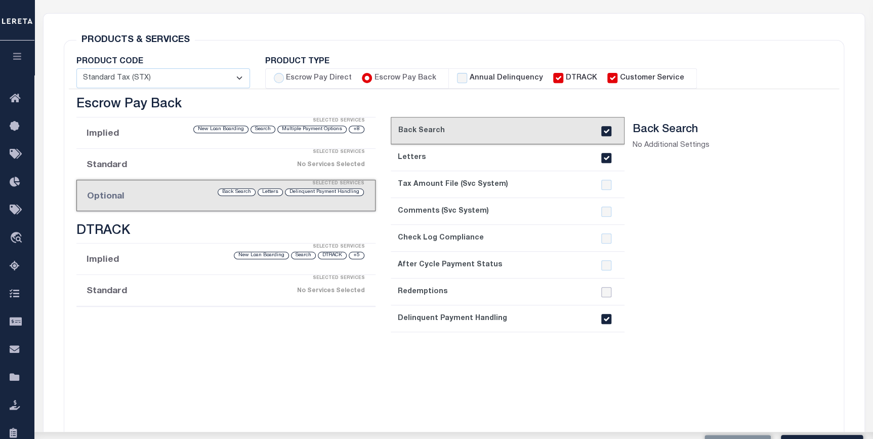
click at [606, 295] on input "checkbox" at bounding box center [606, 292] width 10 height 10
checkbox input "true"
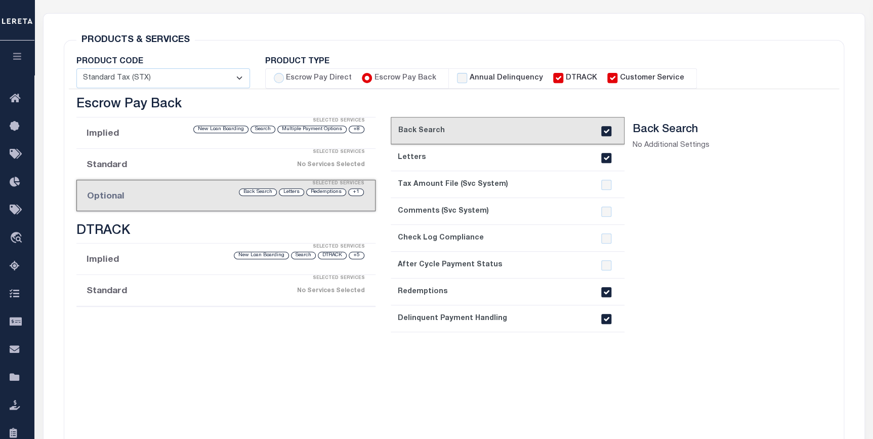
click at [723, 377] on section "Back Search No Additional Settings" at bounding box center [720, 284] width 176 height 322
click at [607, 318] on input "checkbox" at bounding box center [606, 319] width 10 height 10
checkbox input "false"
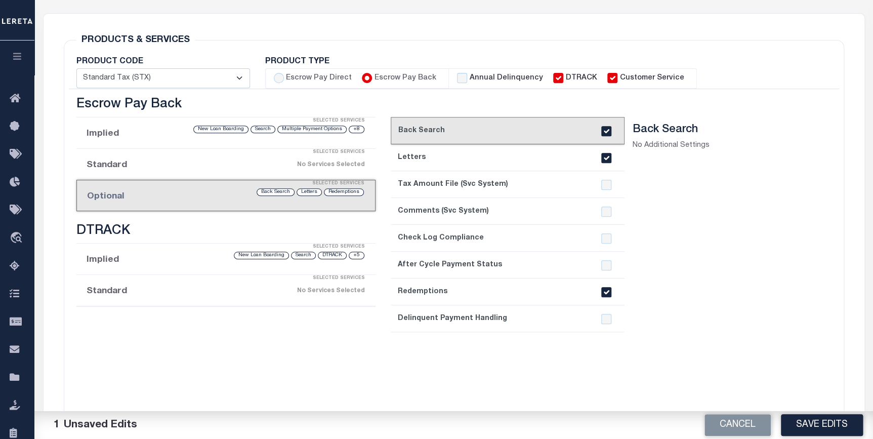
click at [603, 292] on input "checkbox" at bounding box center [606, 292] width 10 height 10
checkbox input "true"
click at [604, 314] on input "checkbox" at bounding box center [606, 319] width 10 height 10
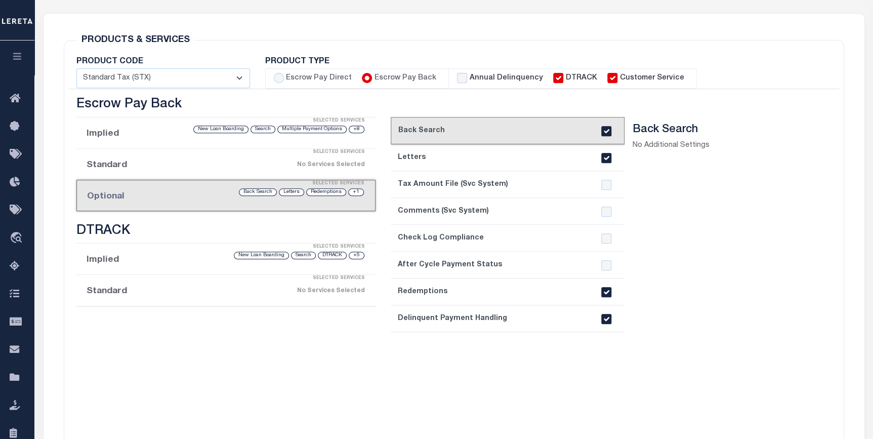
click at [605, 318] on input "checkbox" at bounding box center [606, 319] width 10 height 10
checkbox input "false"
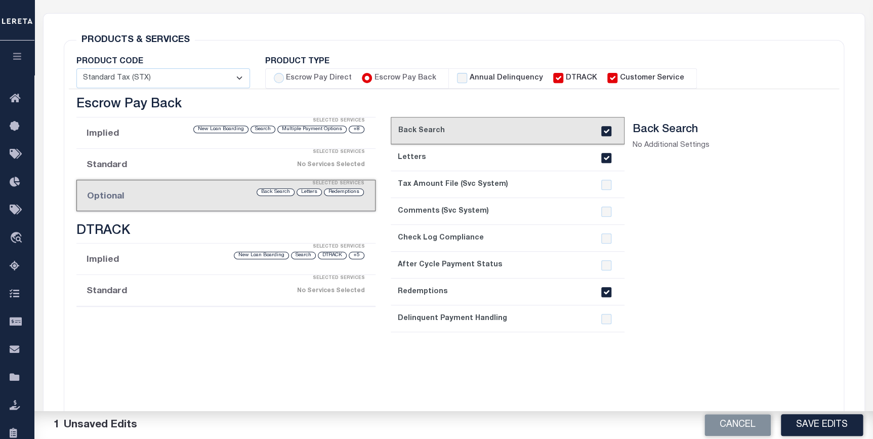
click at [607, 291] on input "checkbox" at bounding box center [606, 292] width 10 height 10
checkbox input "false"
click at [320, 81] on label "Escrow Pay Direct" at bounding box center [319, 78] width 66 height 11
click at [284, 81] on input "Escrow Pay Direct" at bounding box center [279, 78] width 10 height 10
radio input "true"
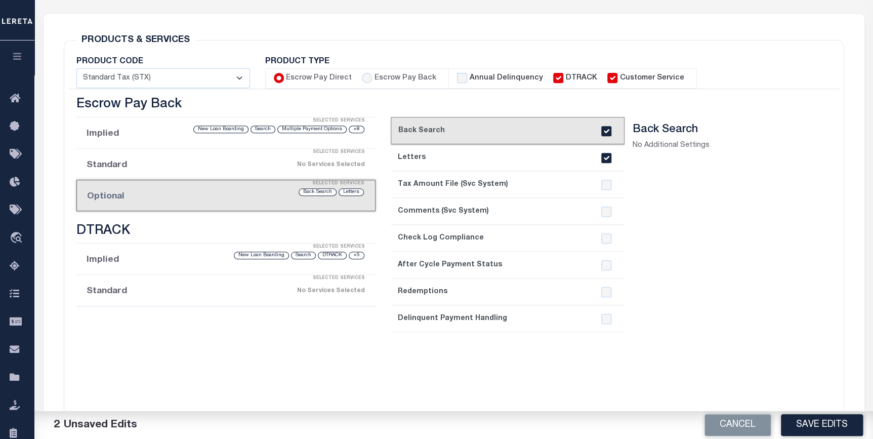
checkbox input "true"
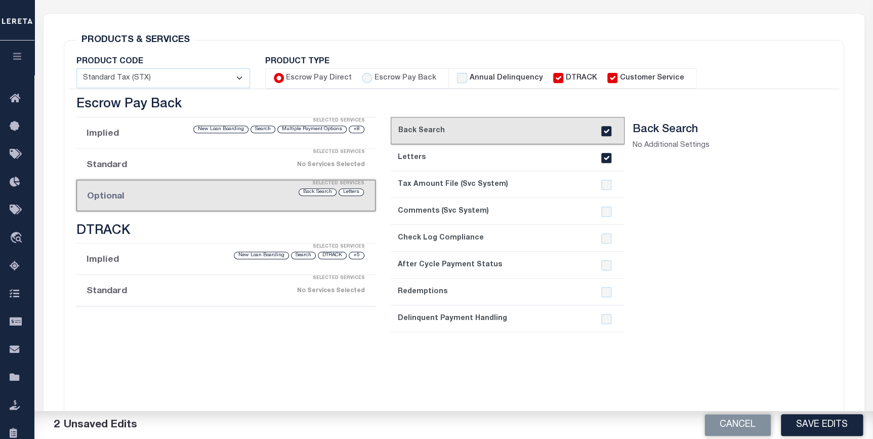
checkbox input "true"
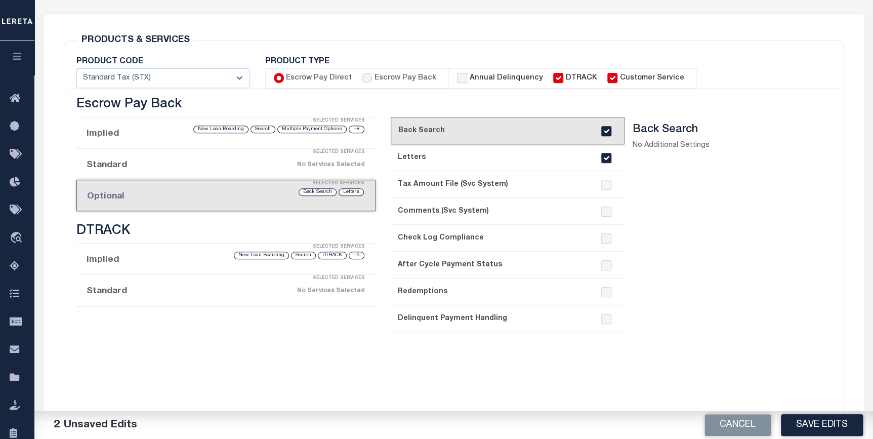
checkbox input "true"
checkbox input "false"
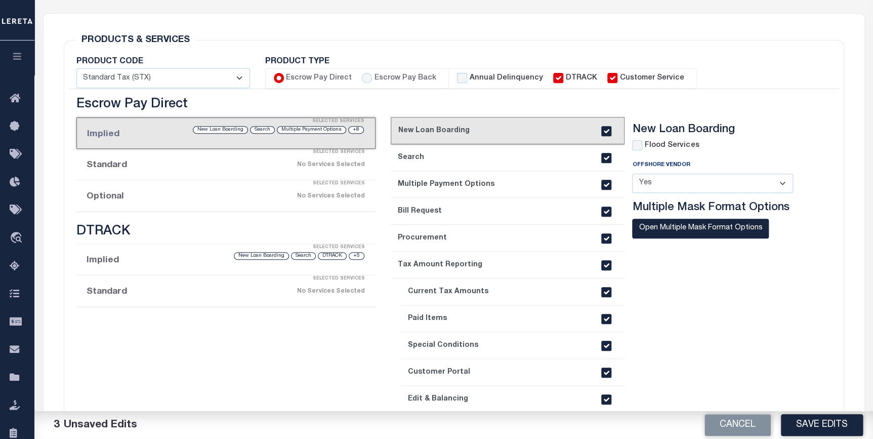
click at [379, 76] on label "Escrow Pay Back" at bounding box center [405, 78] width 62 height 11
click at [372, 76] on input "Escrow Pay Back" at bounding box center [367, 78] width 10 height 10
radio input "true"
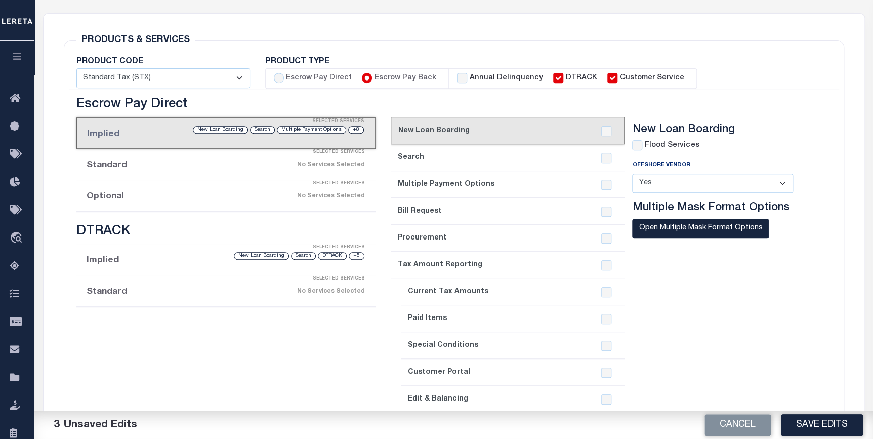
checkbox input "true"
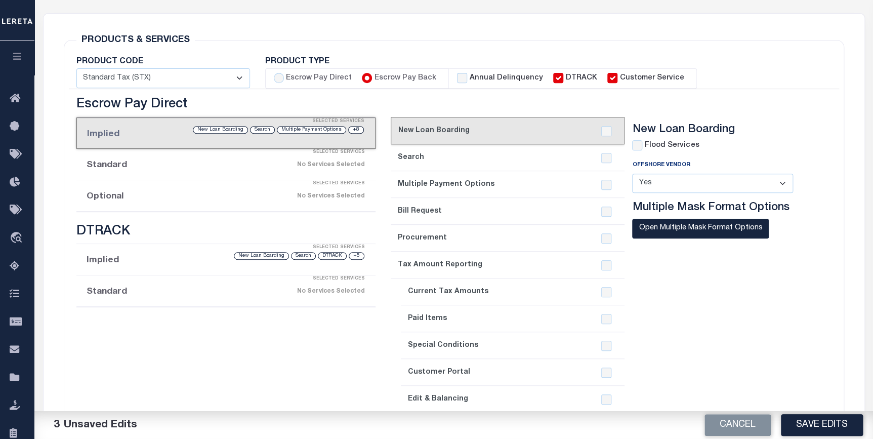
checkbox input "true"
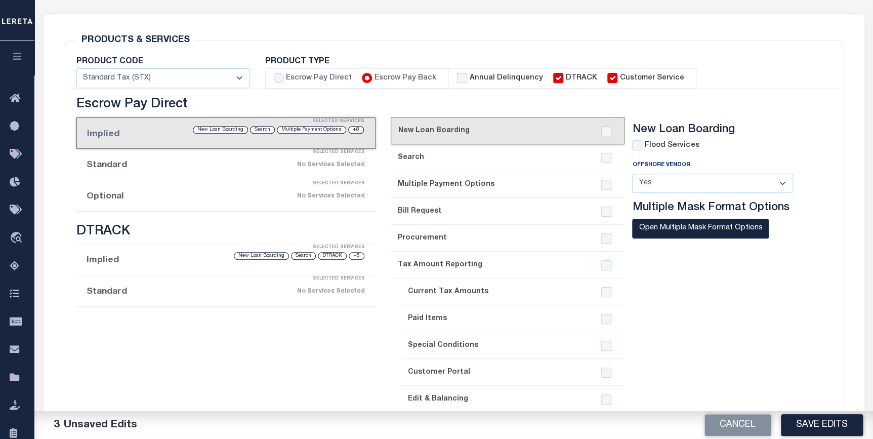
checkbox input "true"
checkbox input "false"
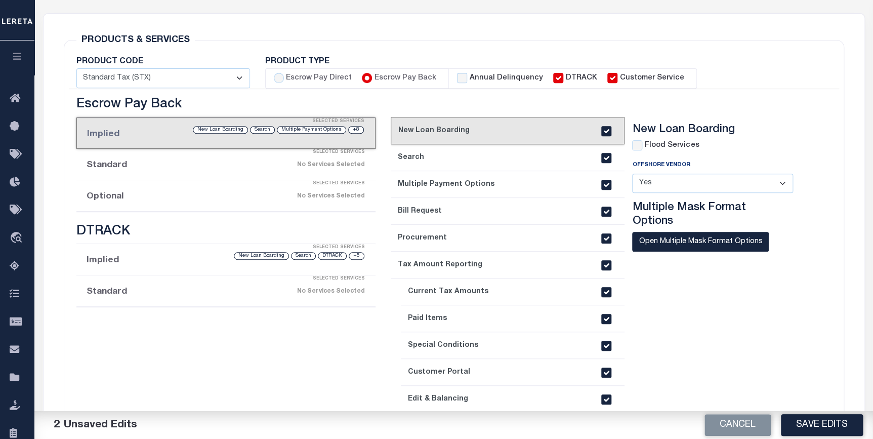
click at [304, 200] on div "No Services Selected" at bounding box center [260, 196] width 209 height 18
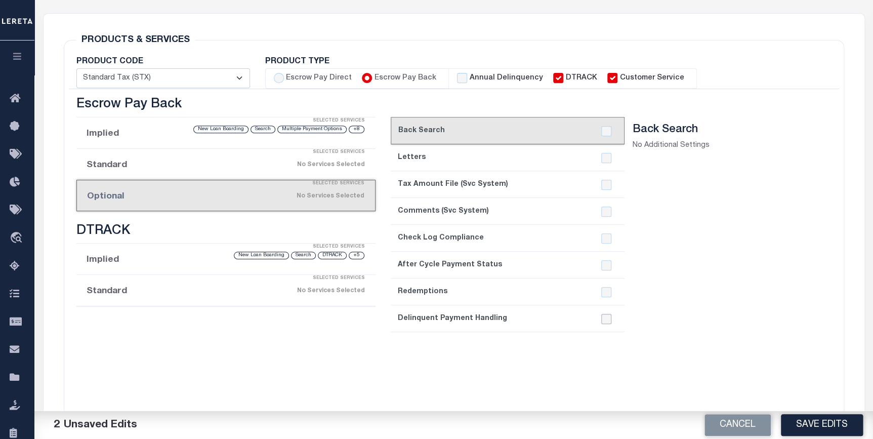
click at [603, 318] on input "checkbox" at bounding box center [606, 319] width 10 height 10
checkbox input "true"
click at [607, 296] on input "checkbox" at bounding box center [606, 292] width 10 height 10
checkbox input "true"
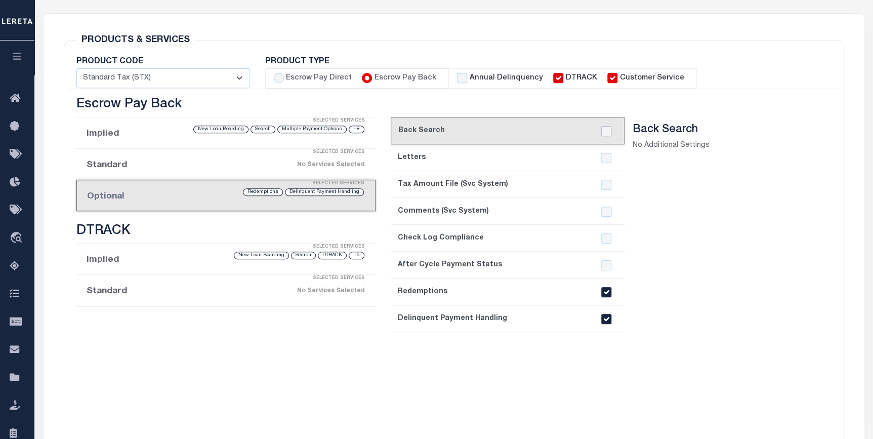
click at [609, 132] on input "checkbox" at bounding box center [606, 131] width 10 height 10
checkbox input "true"
click at [605, 162] on input "checkbox" at bounding box center [606, 158] width 10 height 10
checkbox input "true"
click at [603, 131] on input "checkbox" at bounding box center [606, 131] width 10 height 10
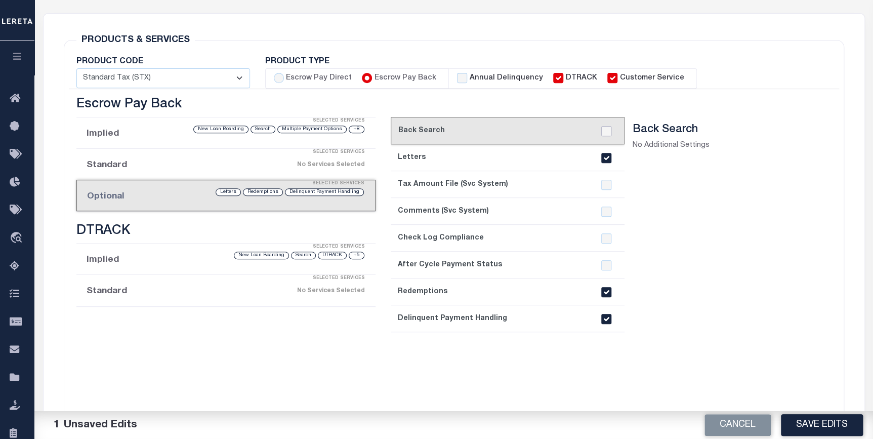
click at [604, 129] on input "checkbox" at bounding box center [606, 131] width 10 height 10
checkbox input "true"
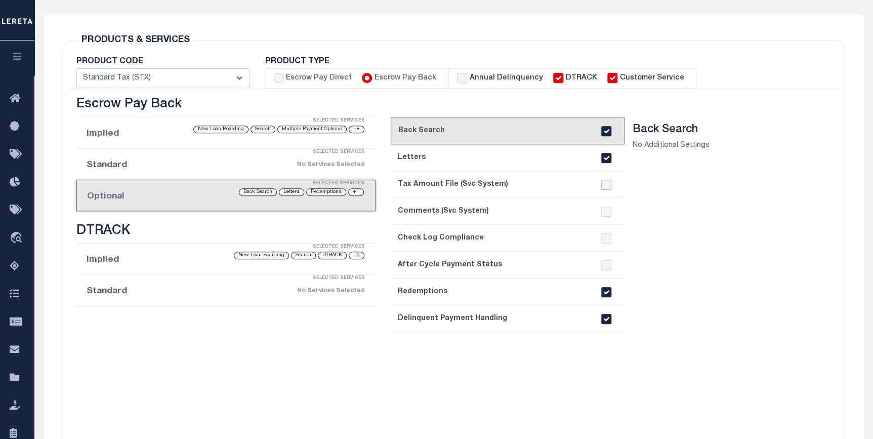
click at [607, 186] on input "checkbox" at bounding box center [606, 185] width 10 height 10
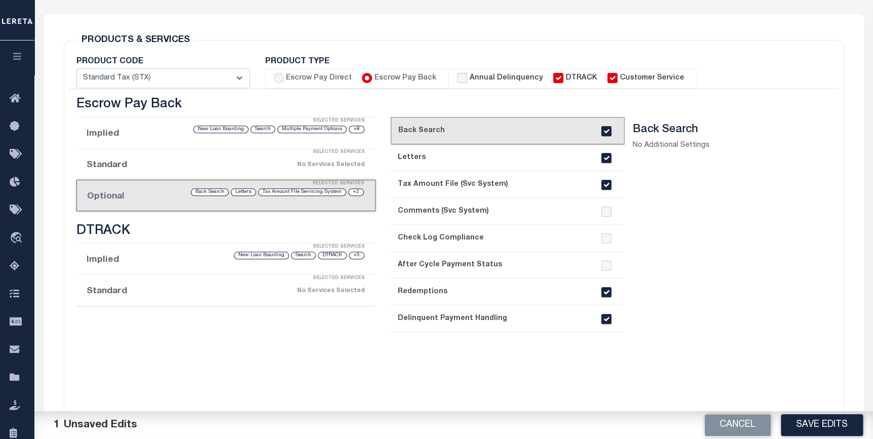
click at [603, 187] on input "checkbox" at bounding box center [606, 185] width 10 height 10
checkbox input "false"
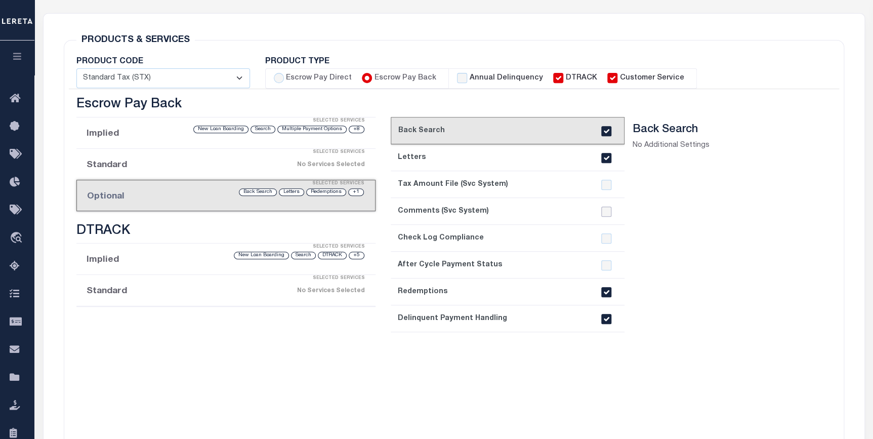
click at [606, 209] on input "checkbox" at bounding box center [606, 211] width 10 height 10
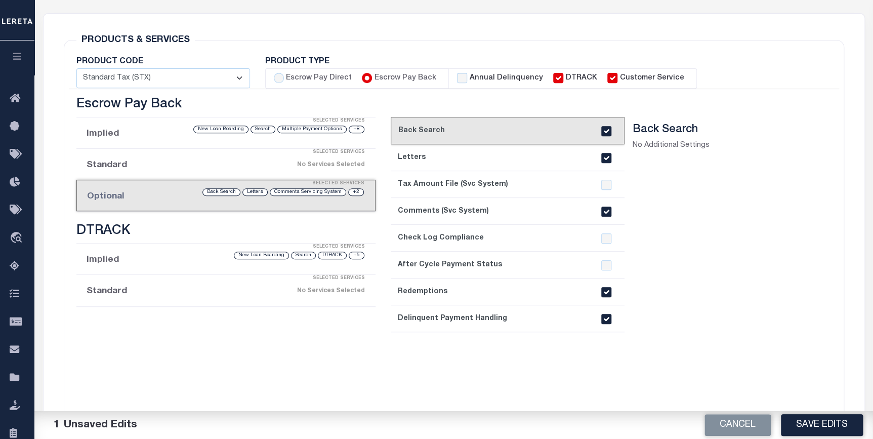
click at [606, 213] on input "checkbox" at bounding box center [606, 211] width 10 height 10
checkbox input "false"
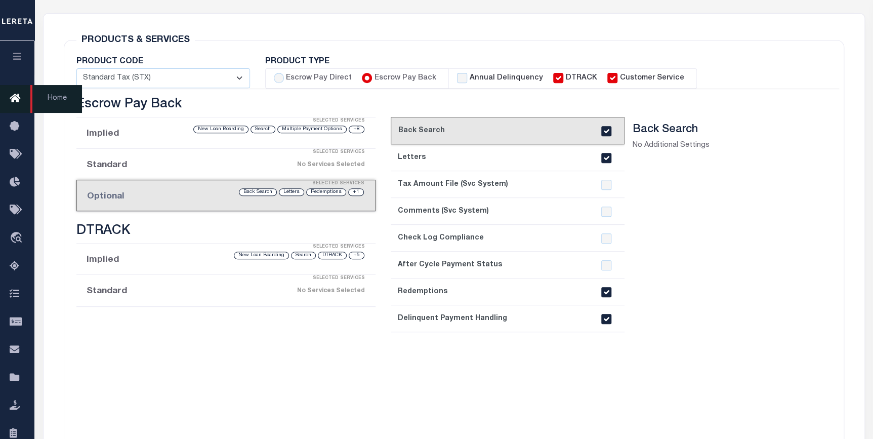
click at [25, 98] on icon at bounding box center [18, 99] width 16 height 13
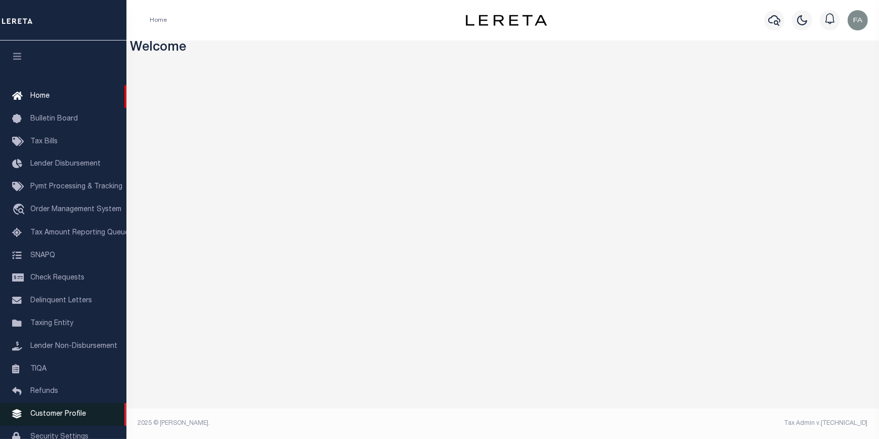
click at [61, 417] on span "Customer Profile" at bounding box center [58, 413] width 56 height 7
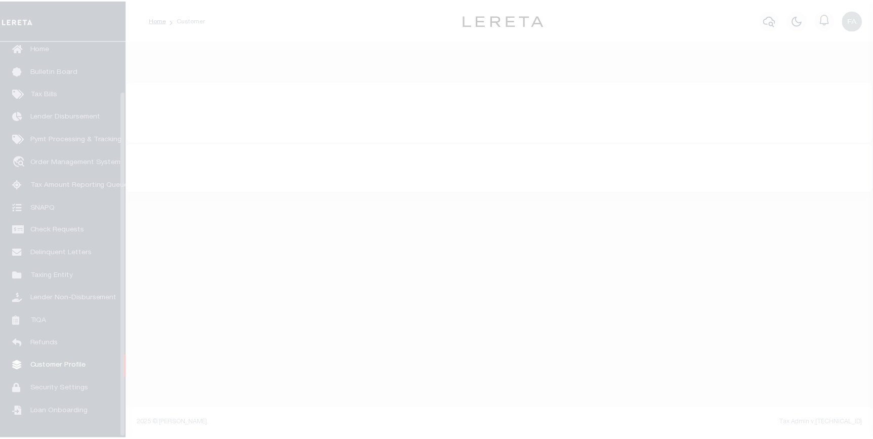
scroll to position [58, 0]
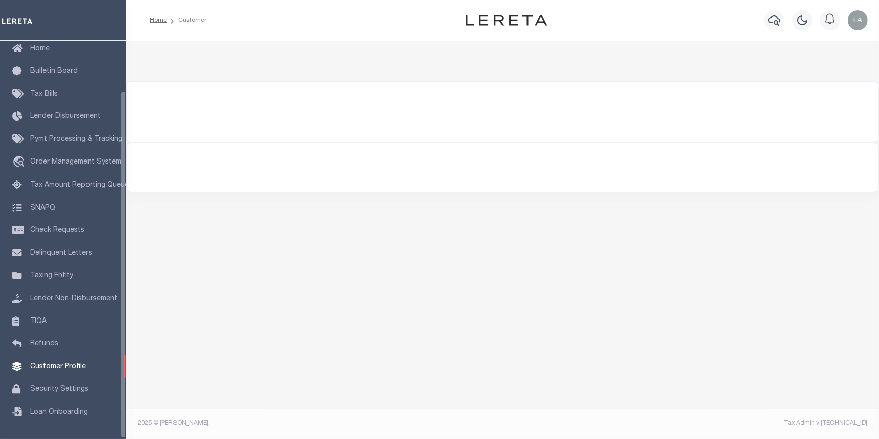
type input "[PERSON_NAME]"
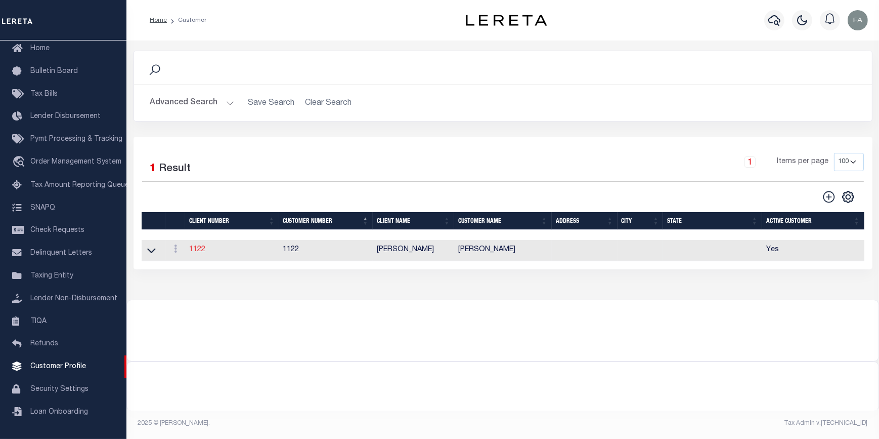
click at [197, 248] on link "1122" at bounding box center [197, 249] width 16 height 7
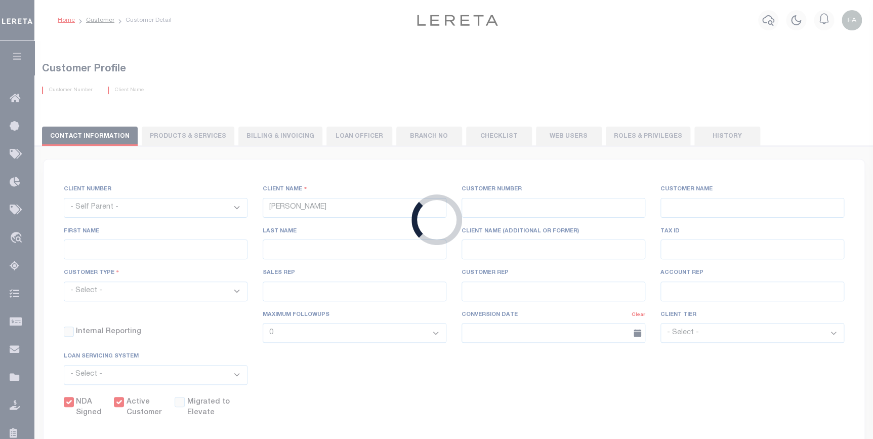
select select
type input "[PERSON_NAME]"
type input "1122"
type input "[PERSON_NAME]"
type input "[PERSON_NAME] QA"
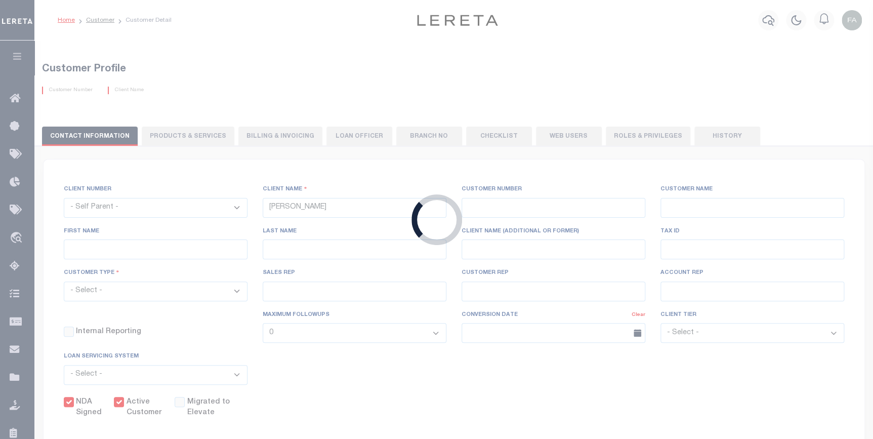
select select "Residential"
type input "[PERSON_NAME]"
type input "[PERSON_NAME] [PERSON_NAME] [PERSON_NAME]"
type input "[DATE]"
select select "Tier 3"
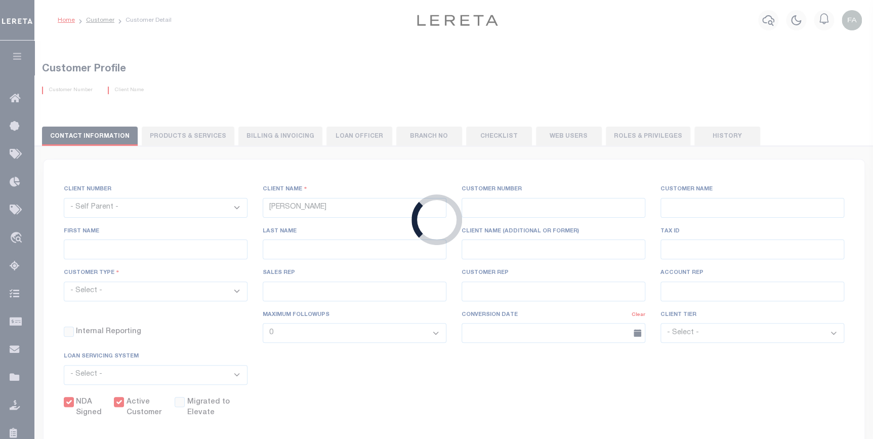
select select "FIC"
checkbox input "true"
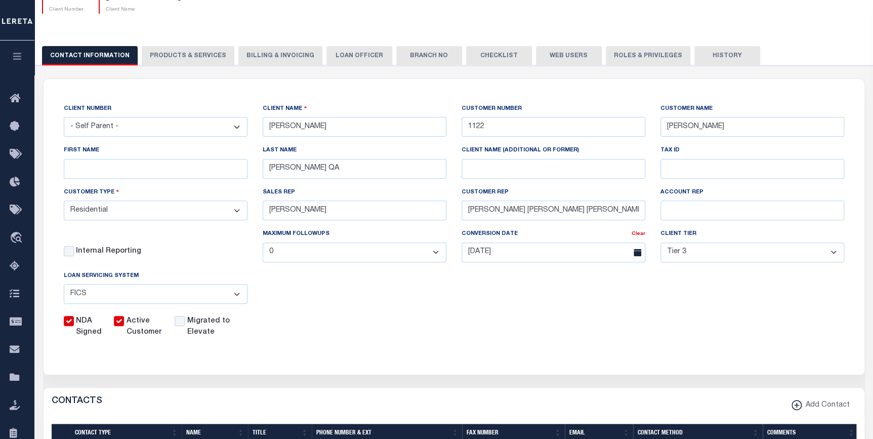
scroll to position [46, 0]
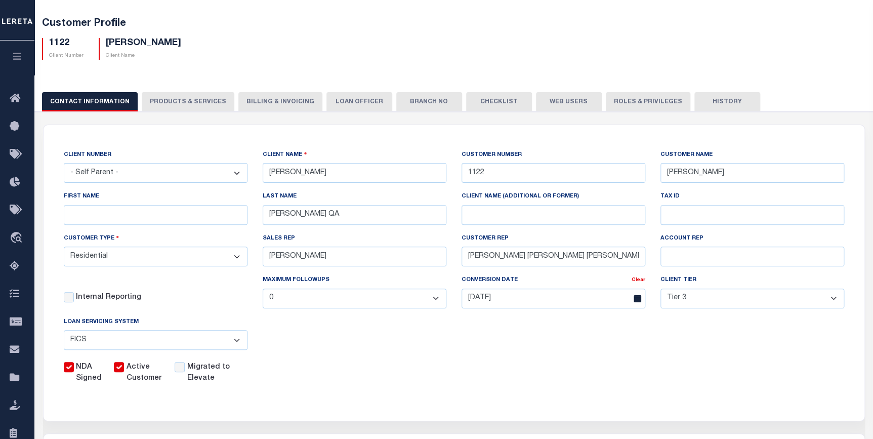
click at [176, 104] on button "PRODUCTS & SERVICES" at bounding box center [188, 101] width 93 height 19
select select "STX"
radio input "true"
checkbox input "true"
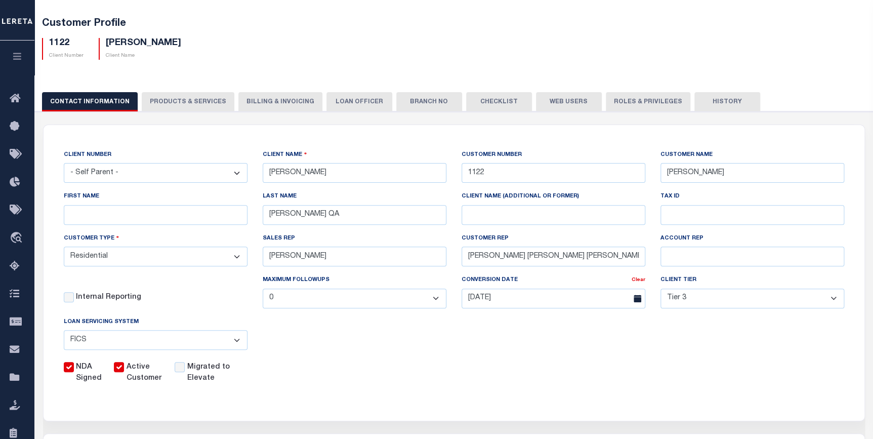
checkbox input "true"
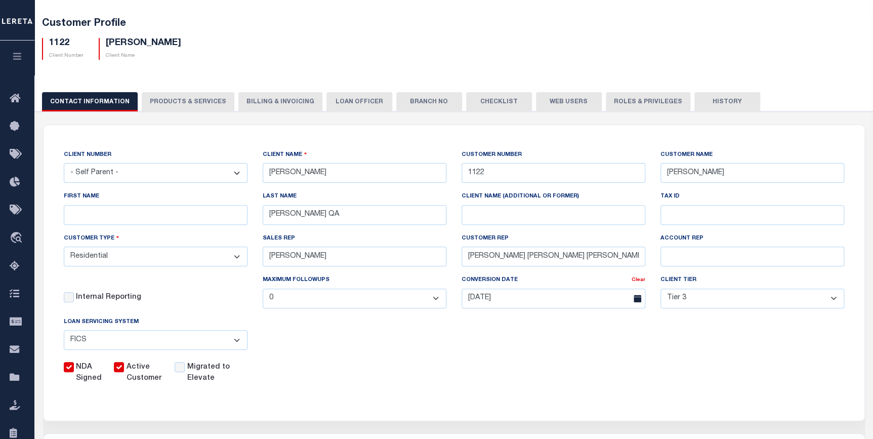
checkbox input "true"
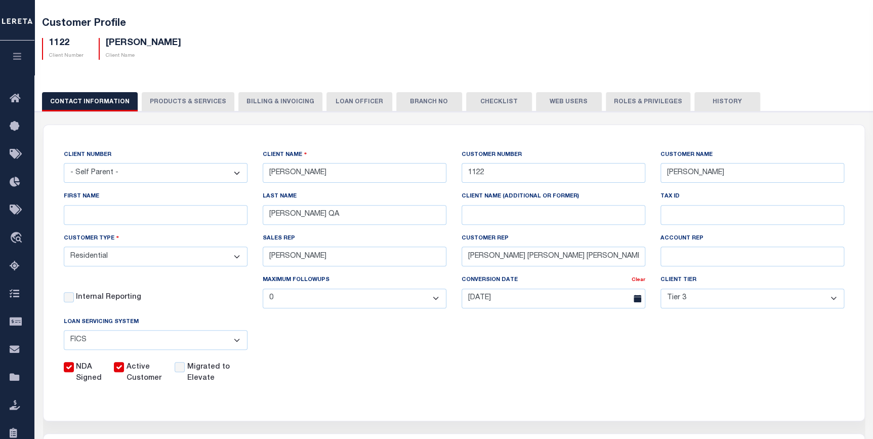
checkbox input "true"
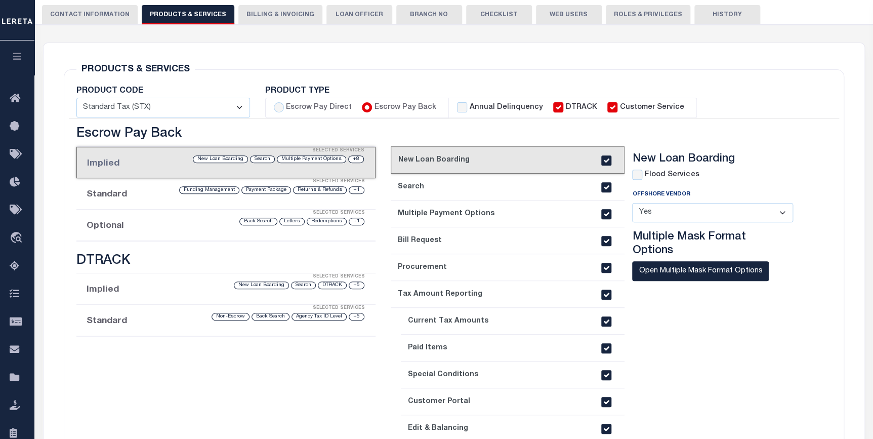
scroll to position [184, 0]
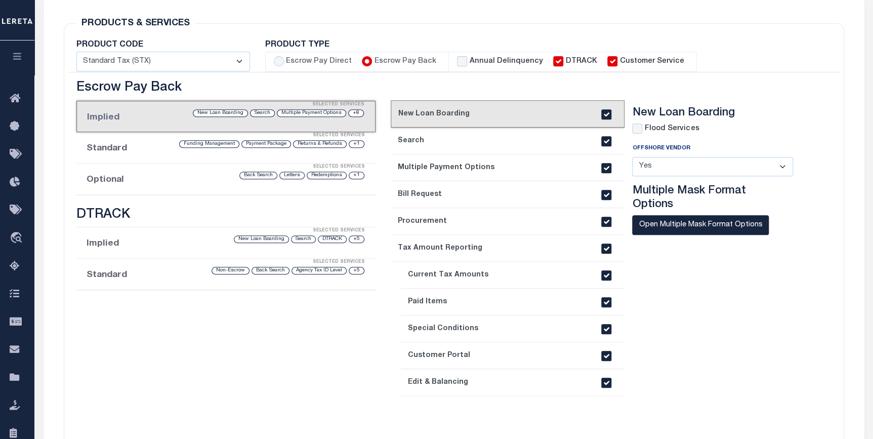
click at [290, 176] on div "Selected Services" at bounding box center [237, 167] width 300 height 20
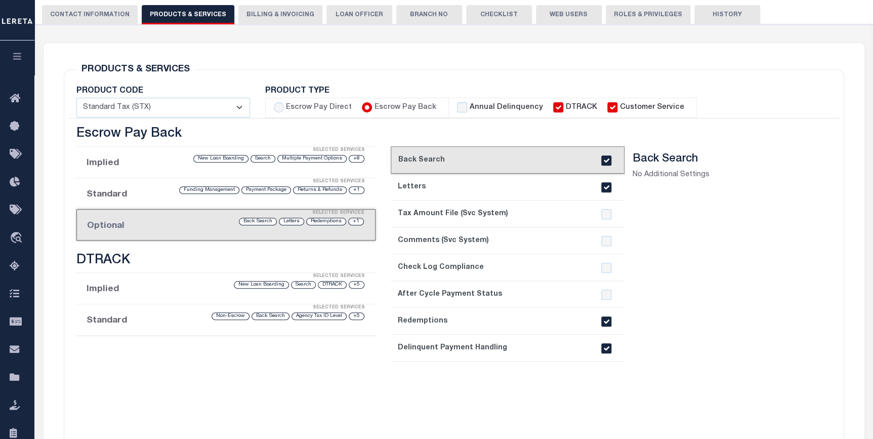
scroll to position [92, 0]
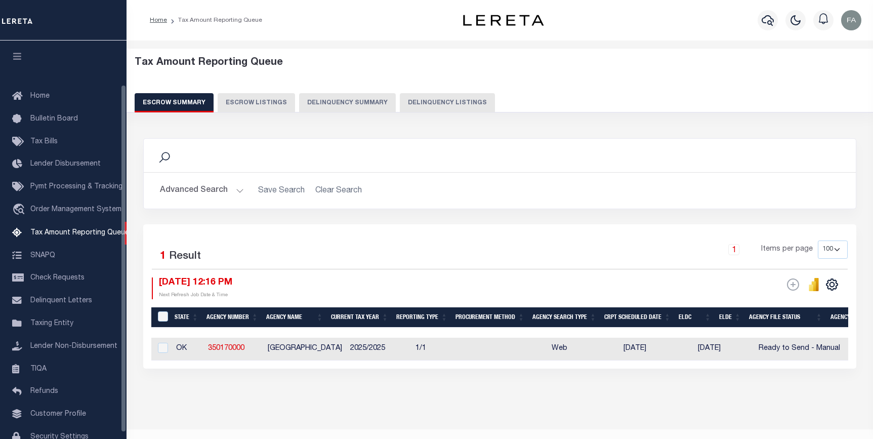
select select "100"
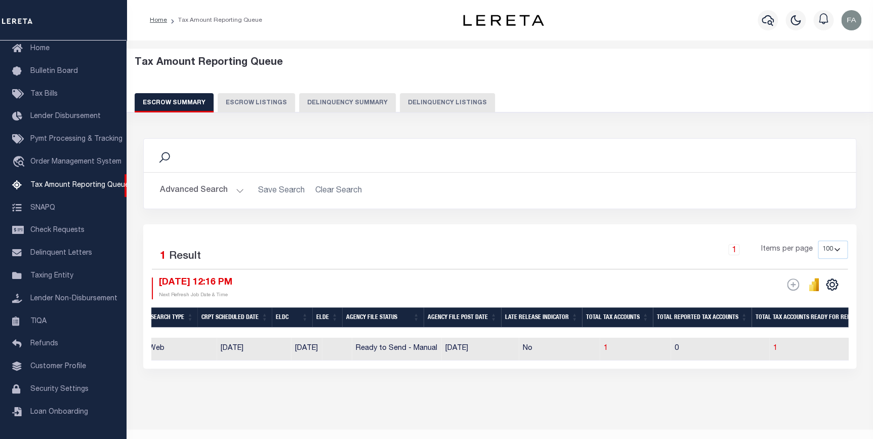
scroll to position [0, 418]
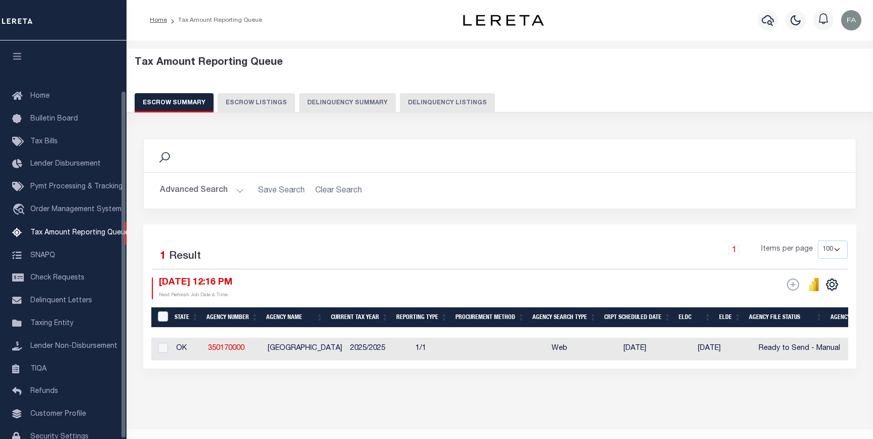
select select "100"
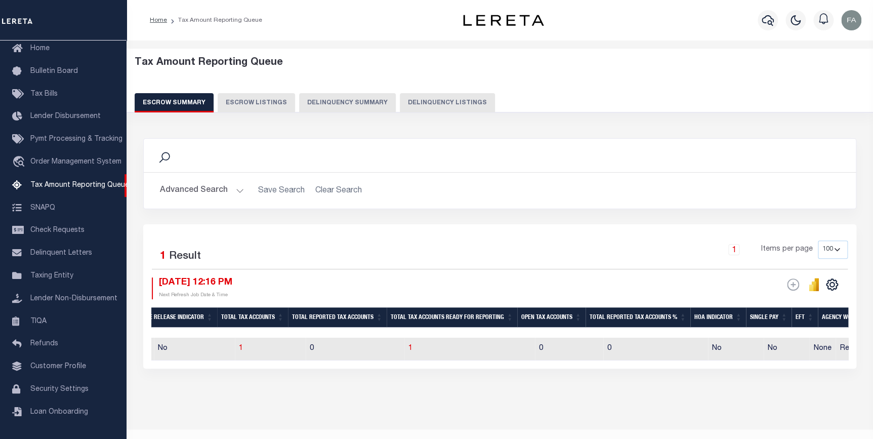
scroll to position [0, 802]
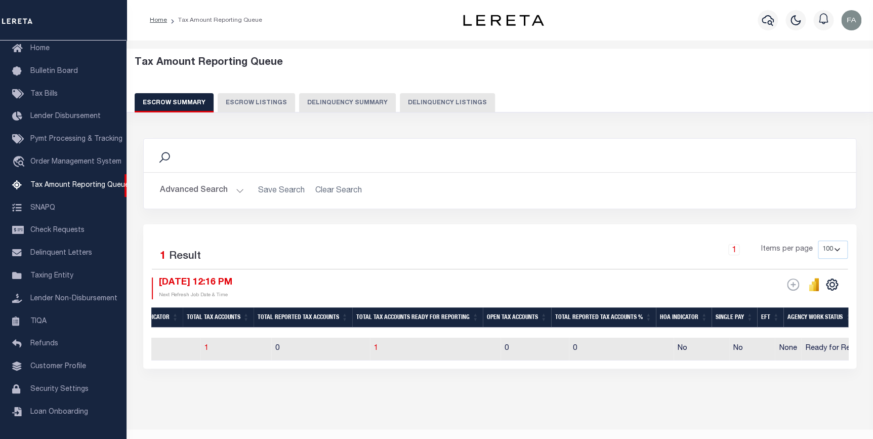
drag, startPoint x: 436, startPoint y: 367, endPoint x: 195, endPoint y: 381, distance: 241.3
click at [195, 381] on div "Search Advanced Search Save Search Clear Search EscrowSummaryGridWrapper_dynami…" at bounding box center [500, 263] width 727 height 271
click at [278, 377] on div "Search Advanced Search Save Search Clear Search EscrowSummaryGridWrapper_dynami…" at bounding box center [500, 263] width 727 height 271
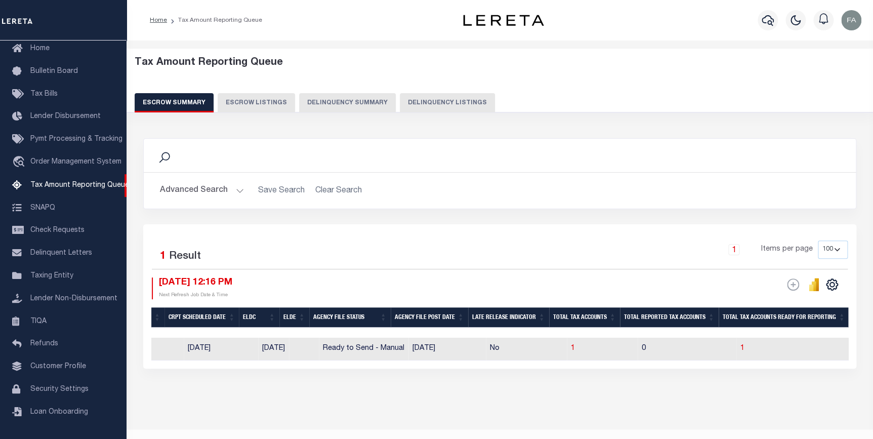
scroll to position [0, 0]
click at [568, 345] on span "1" at bounding box center [570, 348] width 4 height 7
select select "100"
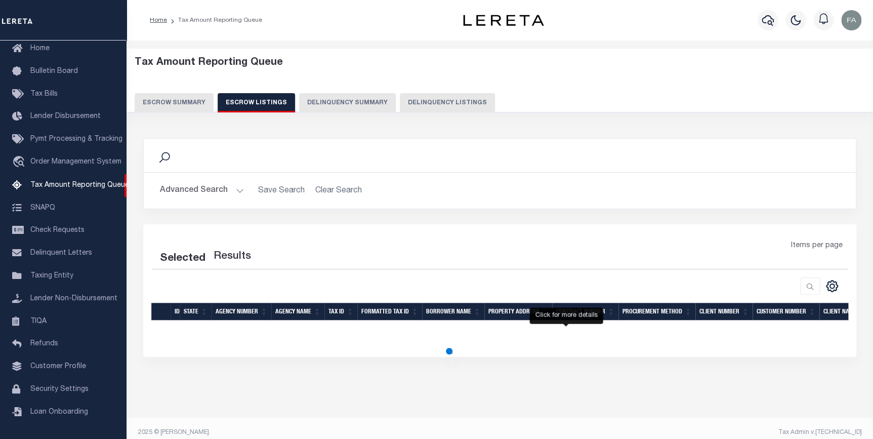
select select "100"
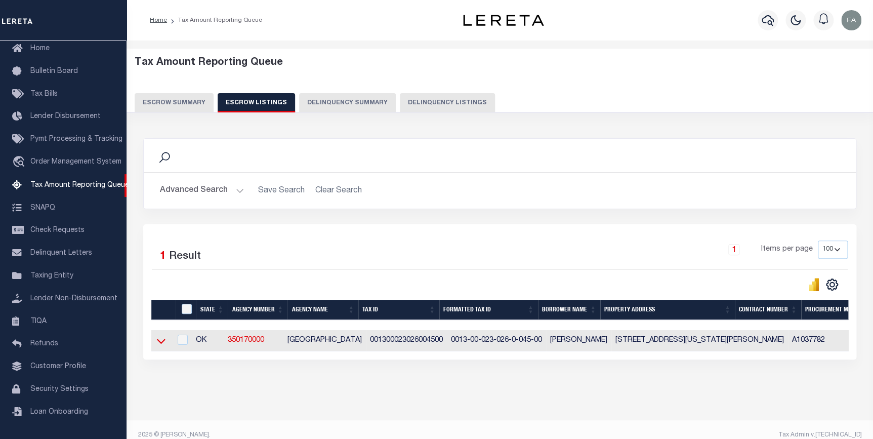
click at [157, 344] on icon at bounding box center [161, 340] width 9 height 11
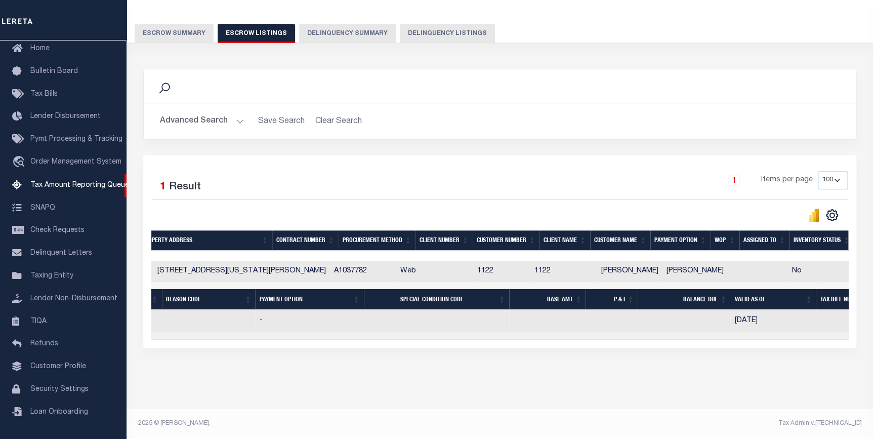
scroll to position [0, 389]
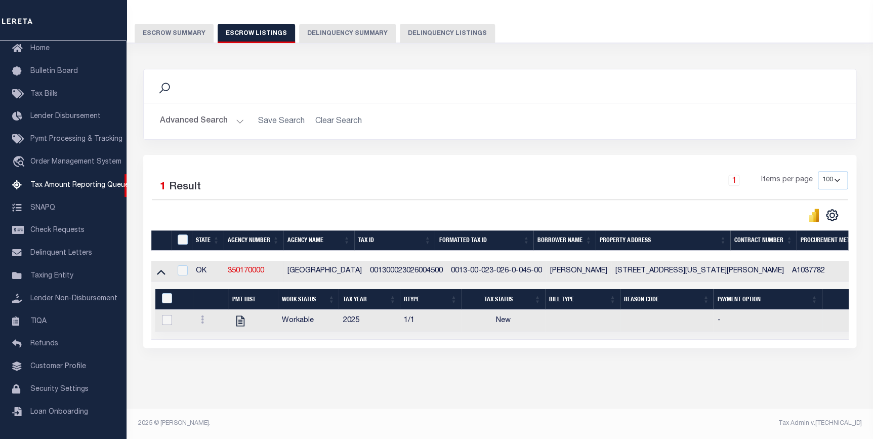
click at [167, 315] on input "checkbox" at bounding box center [167, 320] width 10 height 10
checkbox input "true"
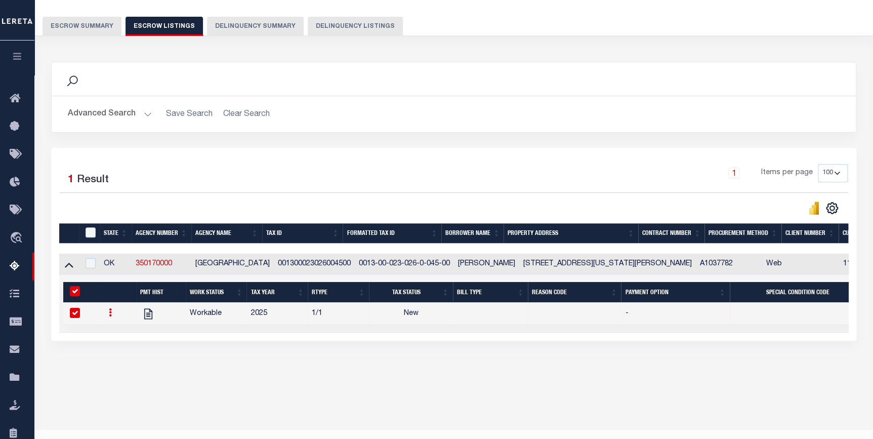
drag, startPoint x: 71, startPoint y: 312, endPoint x: 82, endPoint y: 312, distance: 10.6
click at [72, 312] on input "checkbox" at bounding box center [75, 313] width 10 height 10
checkbox input "false"
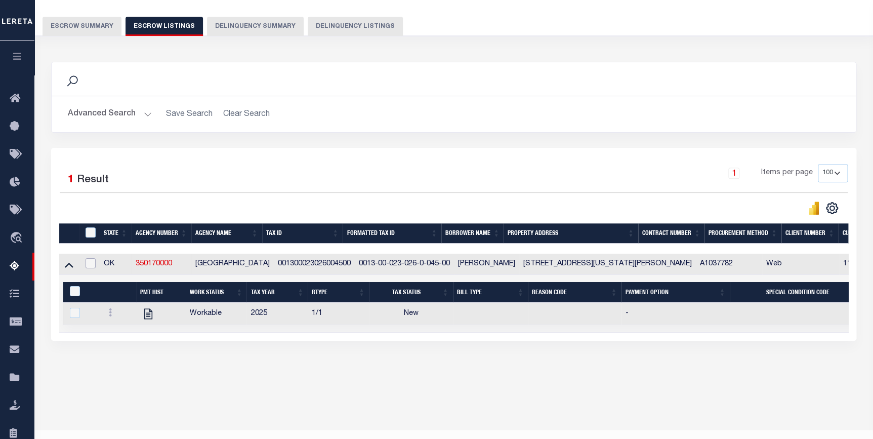
click at [93, 263] on input "checkbox" at bounding box center [91, 263] width 10 height 10
checkbox input "true"
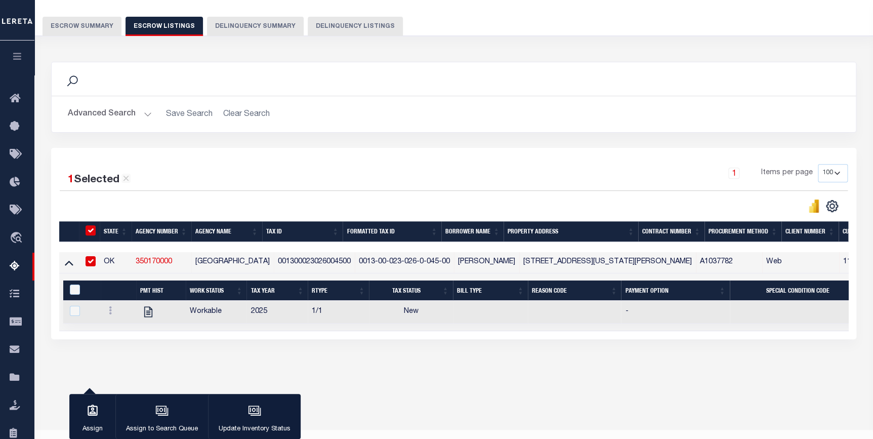
drag, startPoint x: 403, startPoint y: 339, endPoint x: 532, endPoint y: 334, distance: 129.1
click at [532, 334] on div "1 Selected 1 Result 1 Items per page 10 25 50 100 500" at bounding box center [453, 243] width 805 height 191
click at [535, 358] on div "Search Advanced Search Save Search Clear Search In In AK AL AR AZ CA CO CT" at bounding box center [454, 211] width 819 height 318
click at [735, 366] on div "Search Advanced Search Save Search Clear Search In In AK AL AR AZ CA CO CT" at bounding box center [454, 211] width 819 height 318
drag, startPoint x: 130, startPoint y: 354, endPoint x: 117, endPoint y: 341, distance: 19.0
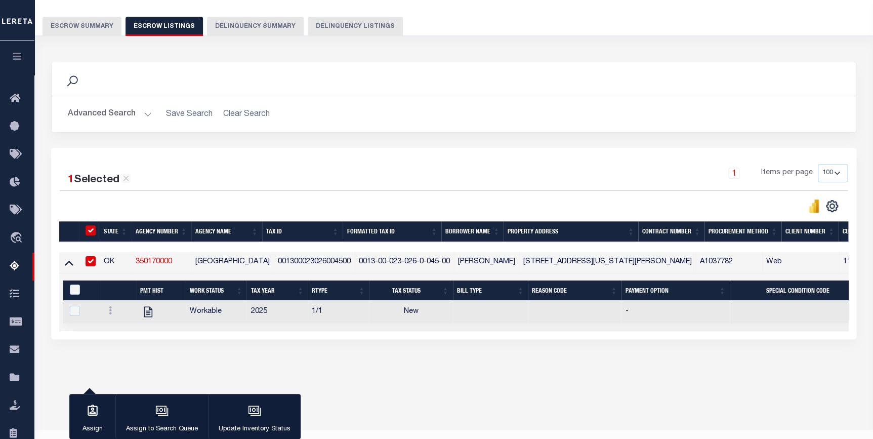
click at [130, 354] on div "Search Advanced Search Save Search Clear Search In In AK AL AR AZ CA CO CT" at bounding box center [454, 211] width 819 height 318
click at [598, 379] on div "Tax Amount Reporting Queue Escrow Summary Escrow Listings In" at bounding box center [453, 187] width 832 height 426
click at [90, 263] on input "checkbox" at bounding box center [91, 261] width 10 height 10
checkbox input "false"
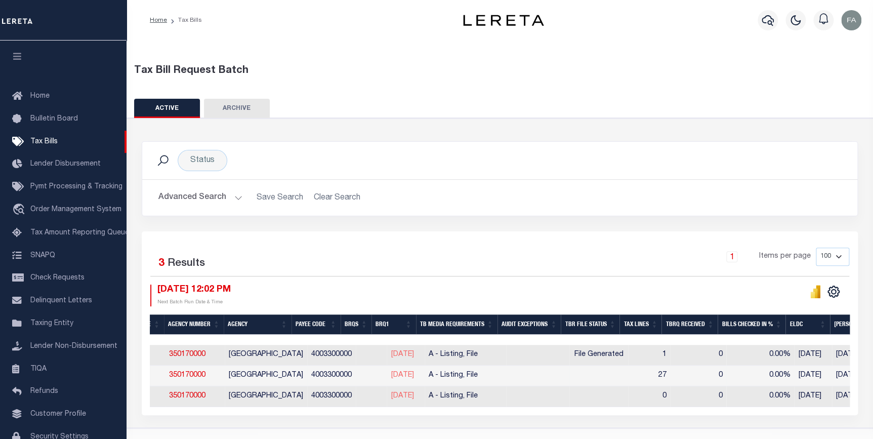
scroll to position [0, 214]
click at [408, 144] on div "Status Search" at bounding box center [499, 160] width 715 height 37
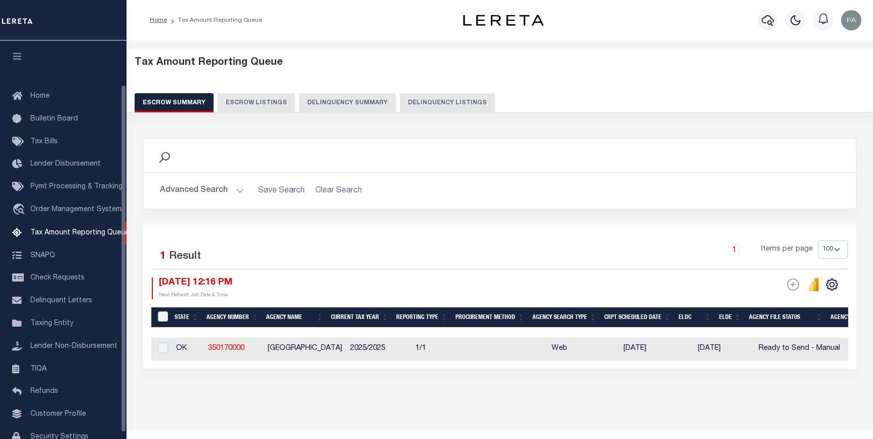
select select "100"
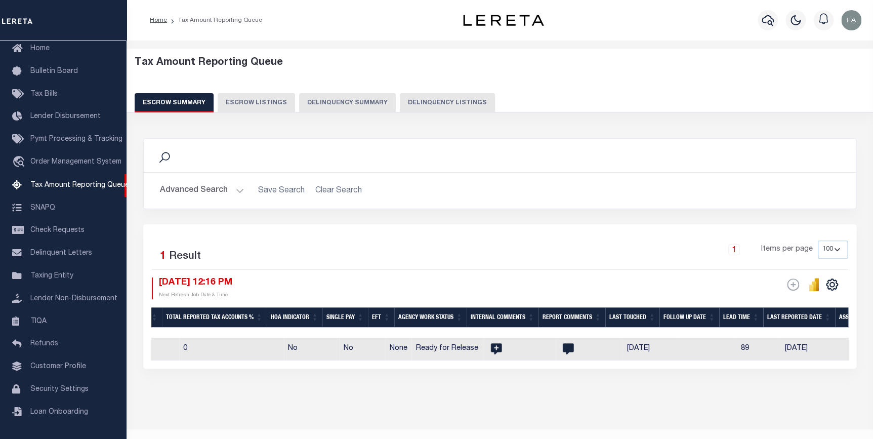
scroll to position [0, 1214]
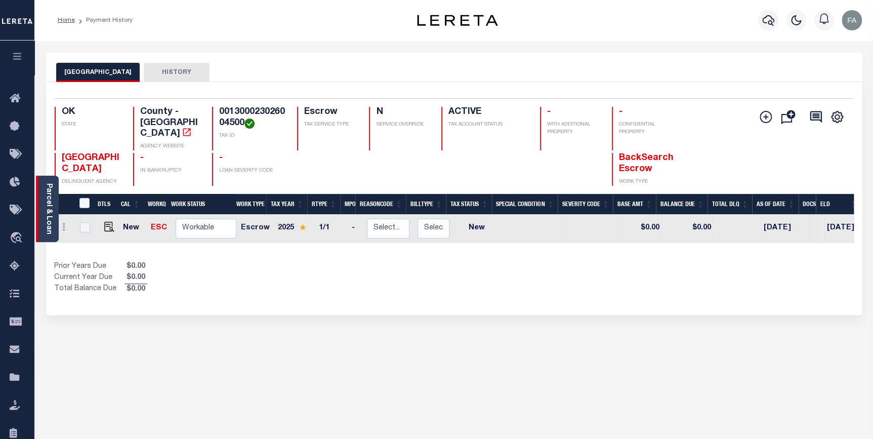
click at [51, 198] on link "Parcel & Loan" at bounding box center [48, 208] width 7 height 51
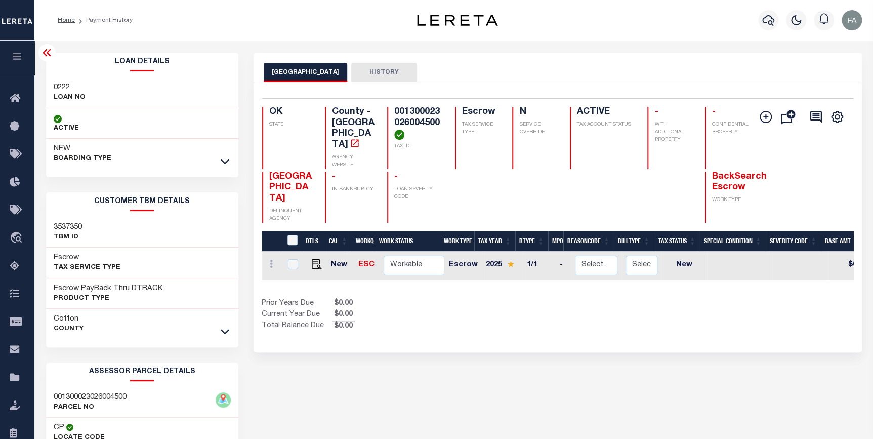
click at [61, 91] on h3 "0222" at bounding box center [70, 87] width 32 height 10
copy h3 "0222"
